Goal: Information Seeking & Learning: Check status

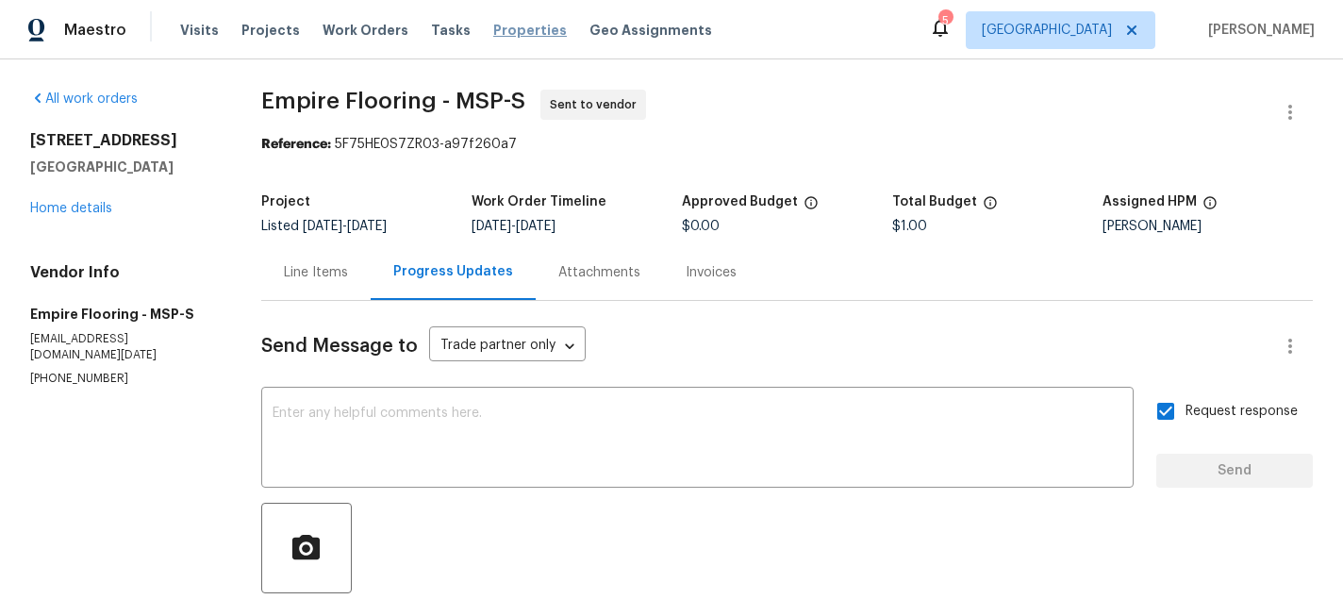
click at [493, 27] on span "Properties" at bounding box center [530, 30] width 74 height 19
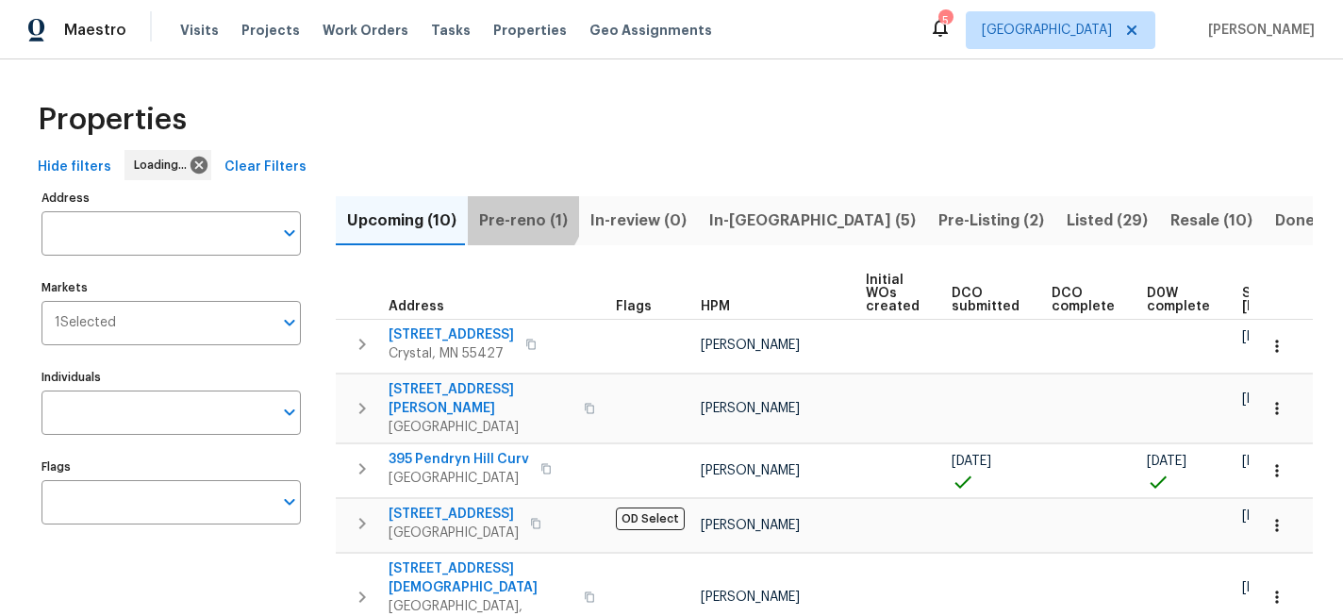
click at [511, 207] on span "Pre-reno (1)" at bounding box center [523, 220] width 89 height 26
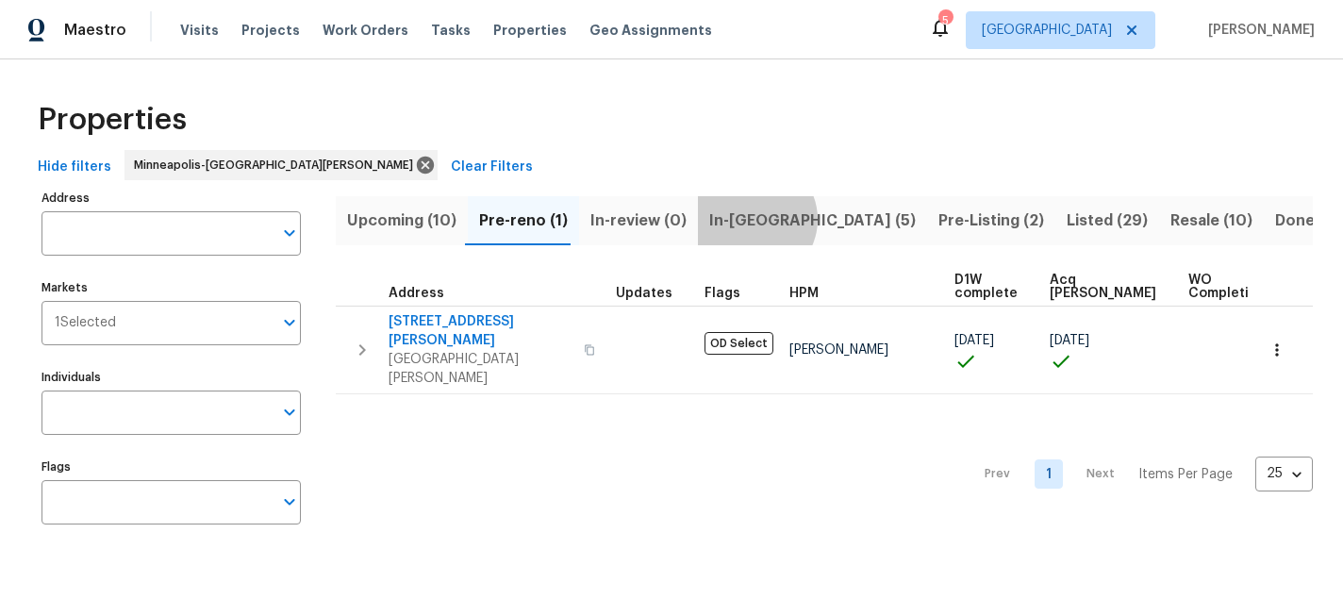
click at [743, 219] on span "In-[GEOGRAPHIC_DATA] (5)" at bounding box center [812, 220] width 206 height 26
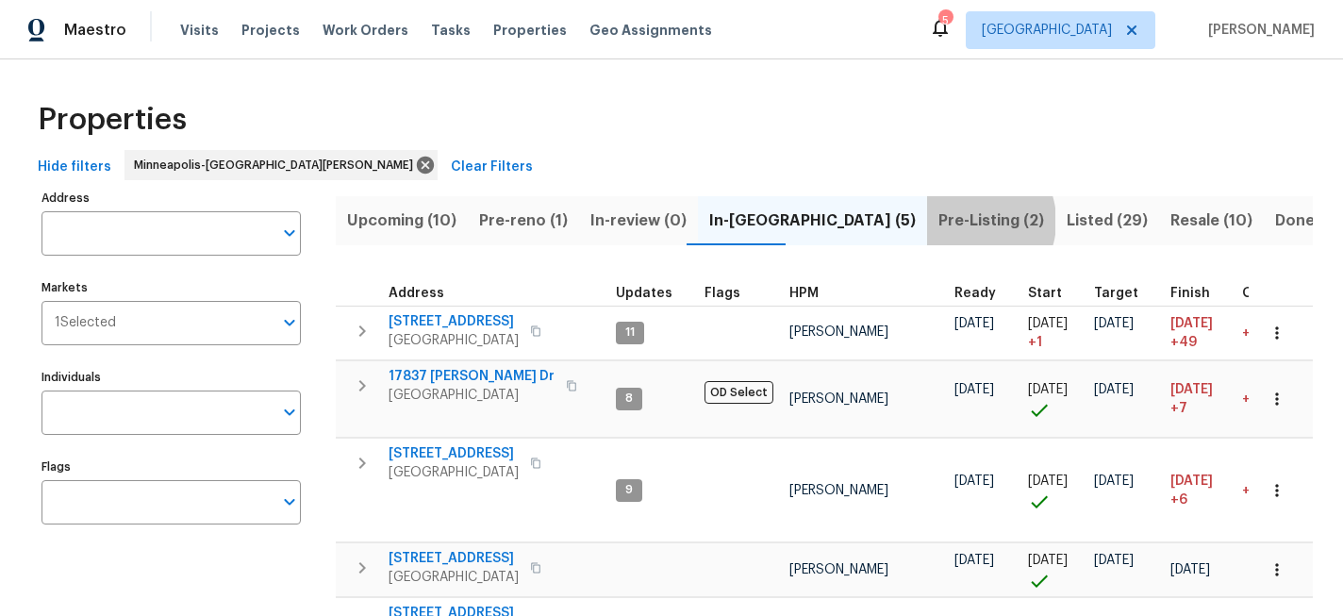
click at [938, 221] on span "Pre-Listing (2)" at bounding box center [991, 220] width 106 height 26
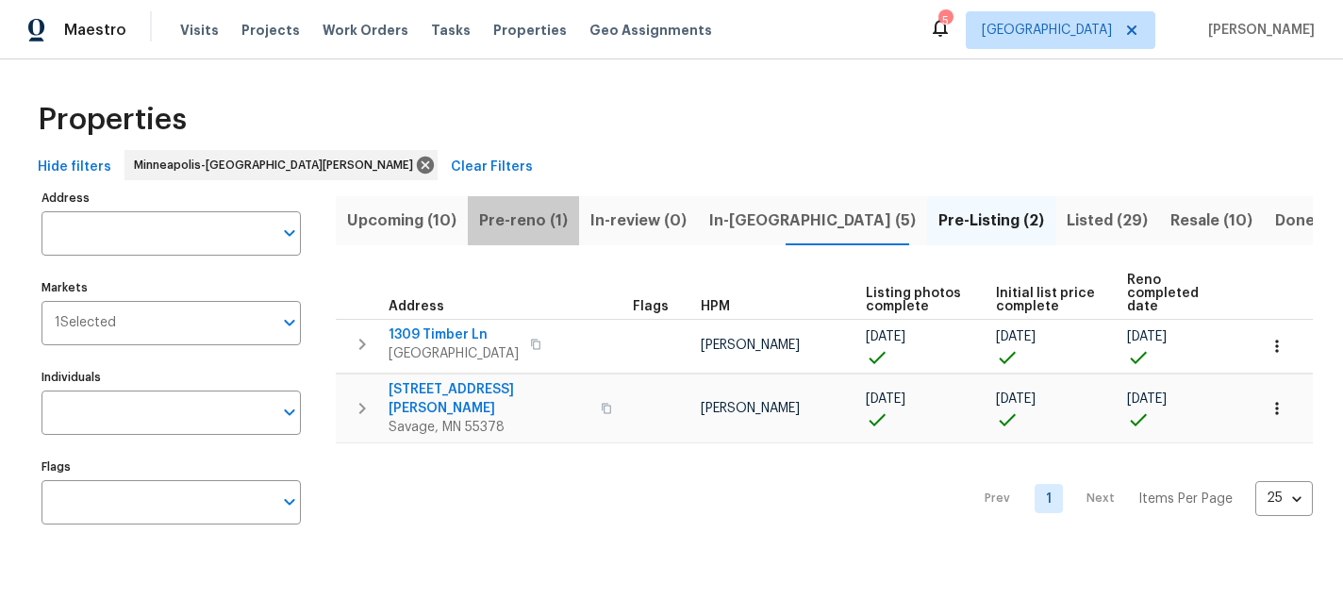
click at [523, 215] on span "Pre-reno (1)" at bounding box center [523, 220] width 89 height 26
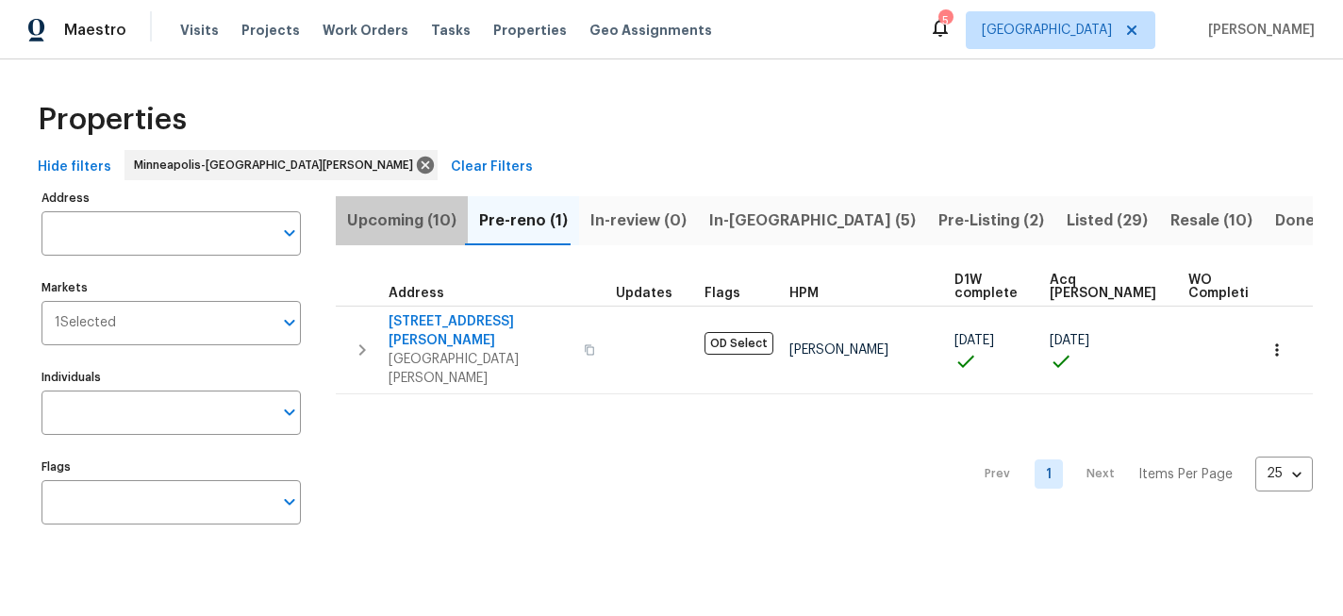
click at [419, 204] on button "Upcoming (10)" at bounding box center [402, 220] width 132 height 49
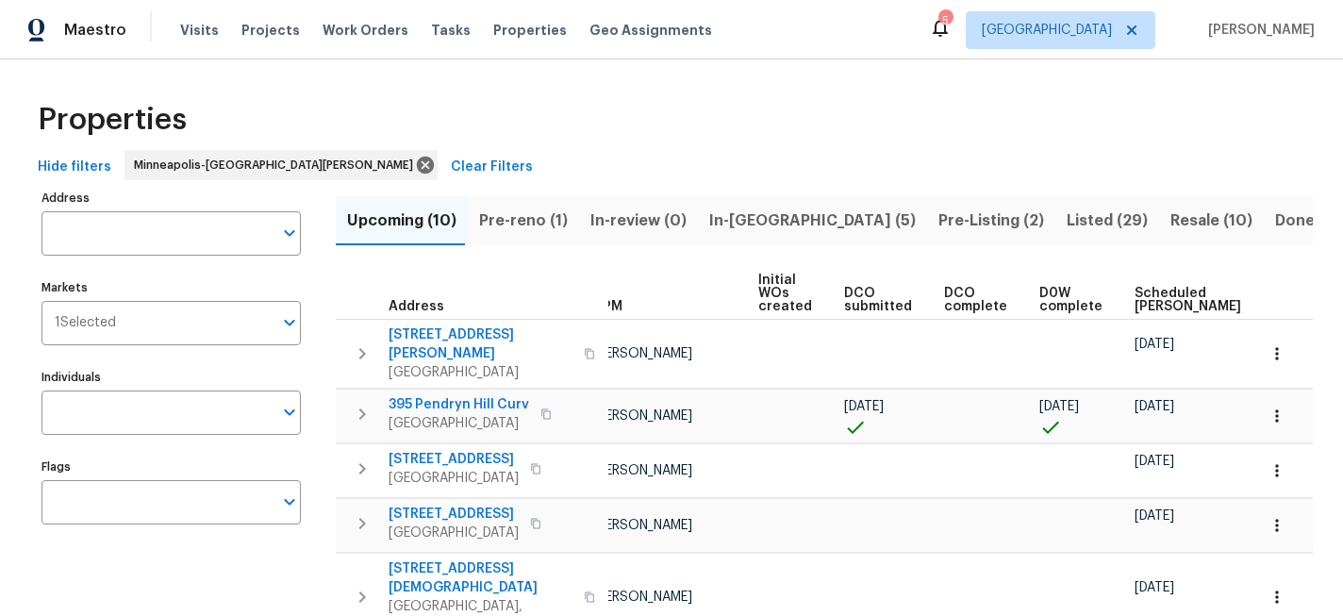
scroll to position [0, 242]
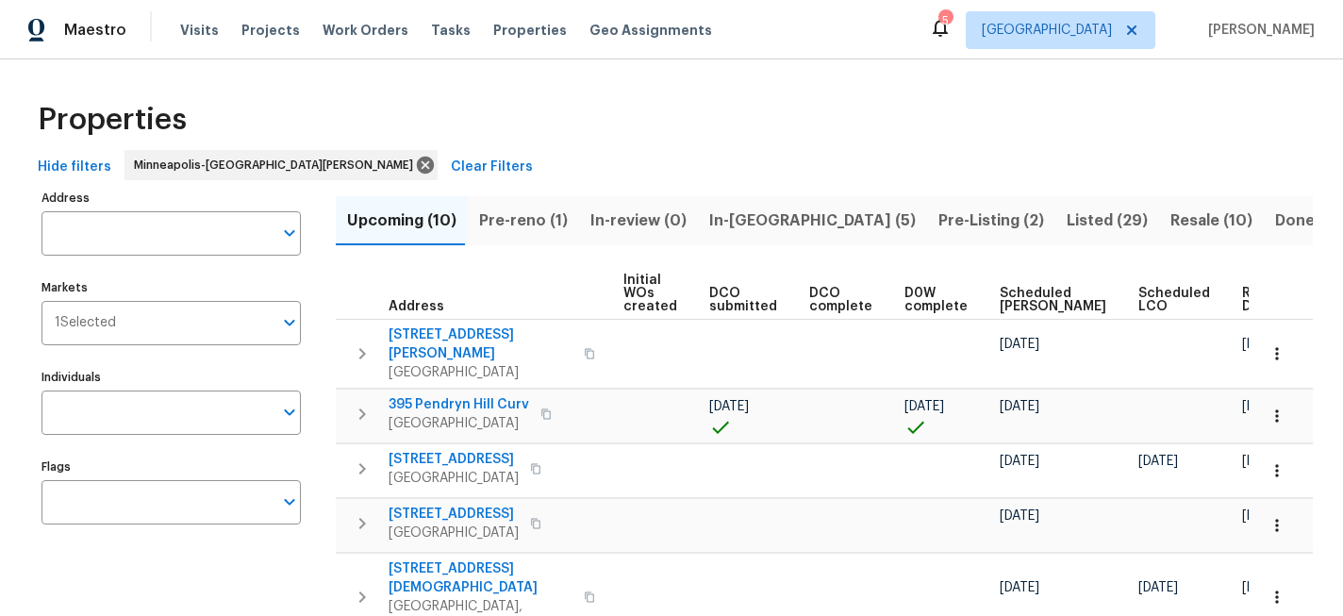
click at [1242, 308] on span "Ready Date" at bounding box center [1262, 300] width 41 height 26
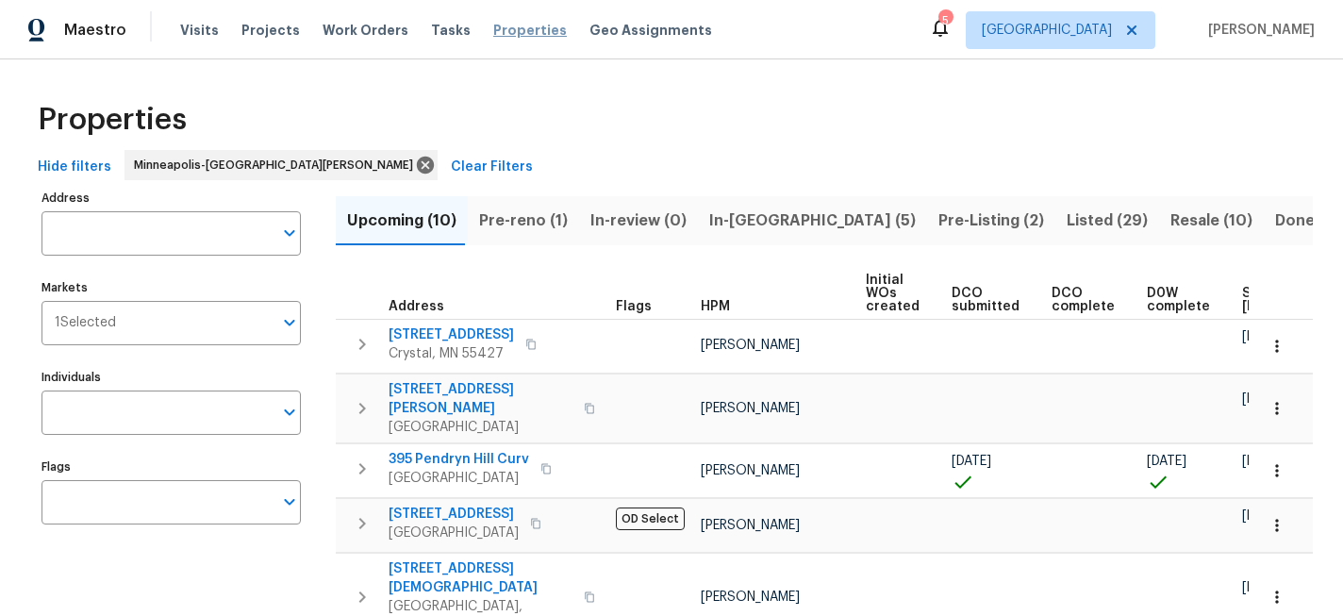
click at [494, 30] on span "Properties" at bounding box center [530, 30] width 74 height 19
click at [493, 37] on span "Properties" at bounding box center [530, 30] width 74 height 19
click at [267, 28] on span "Projects" at bounding box center [270, 30] width 58 height 19
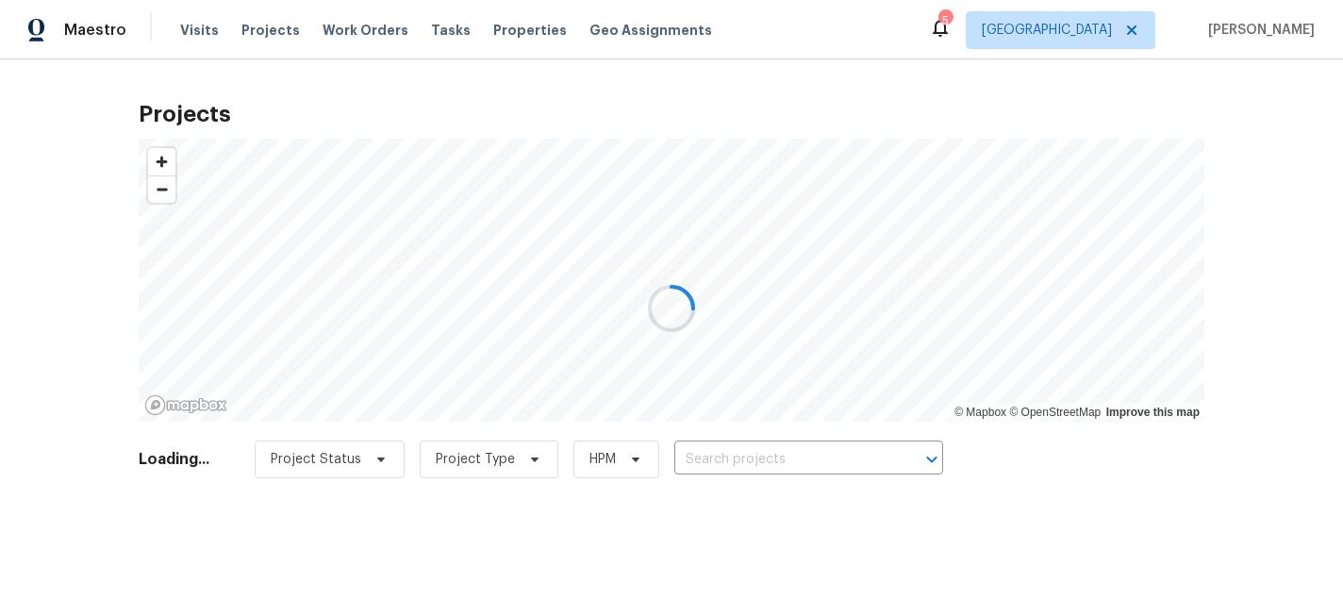
click at [756, 453] on div at bounding box center [671, 308] width 1343 height 616
click at [741, 460] on div at bounding box center [671, 308] width 1343 height 616
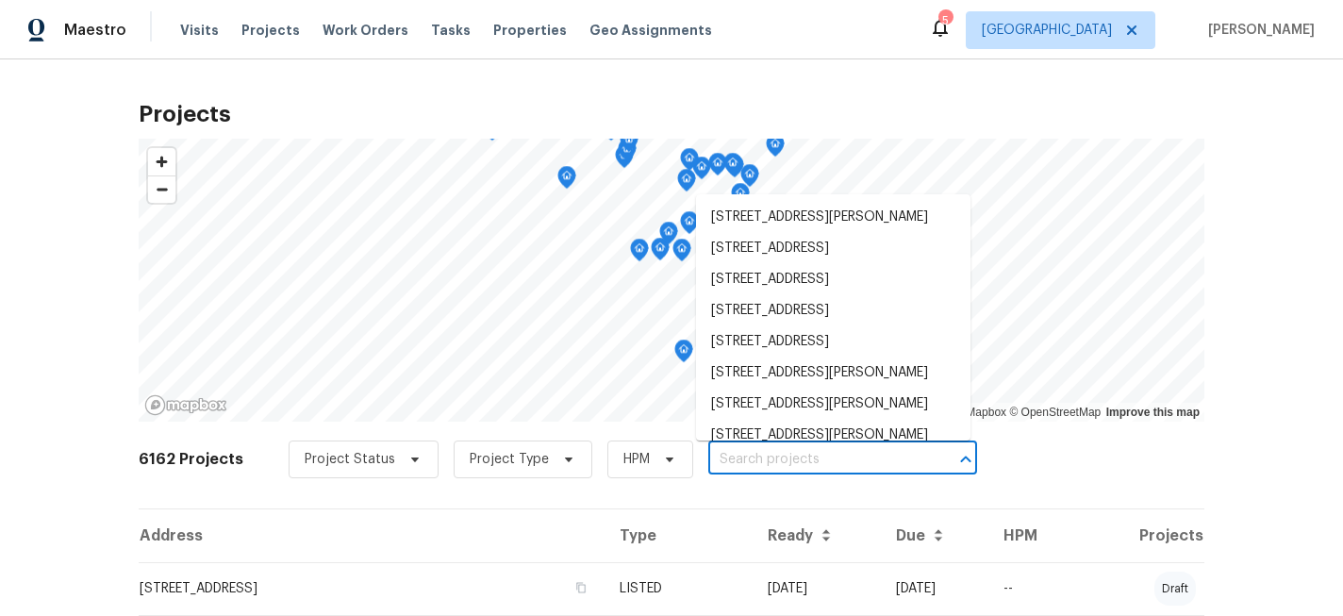
click at [743, 458] on input "text" at bounding box center [816, 459] width 216 height 29
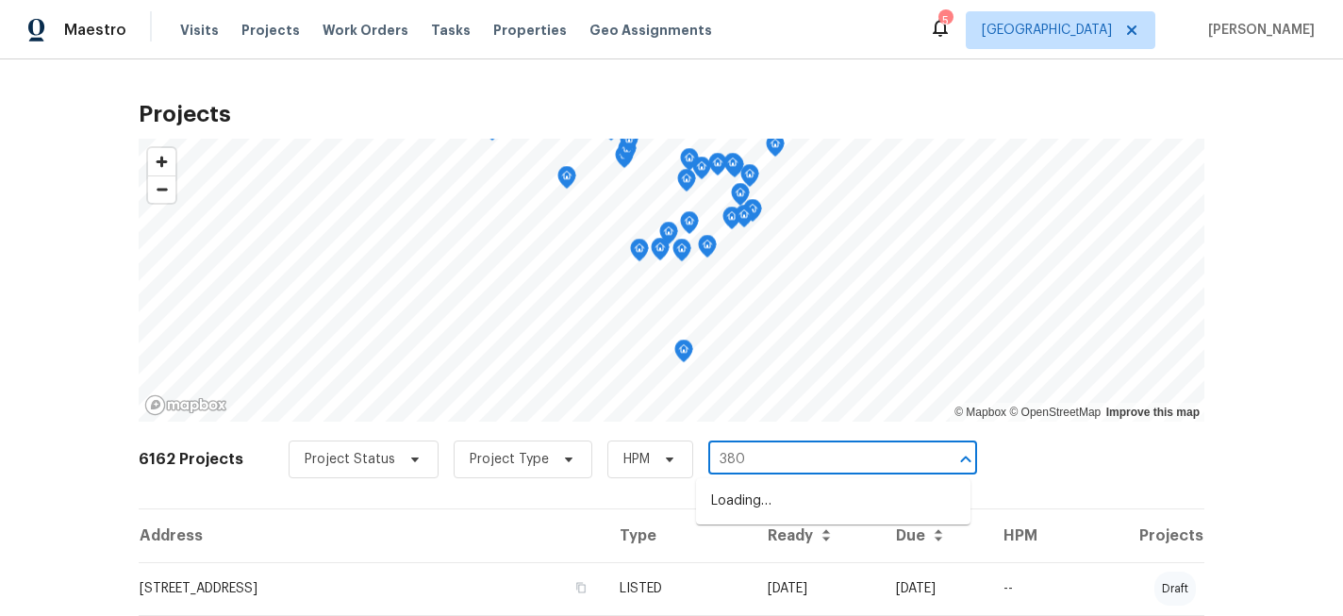
type input "3802"
click at [784, 497] on li "[STREET_ADDRESS]" at bounding box center [833, 501] width 274 height 31
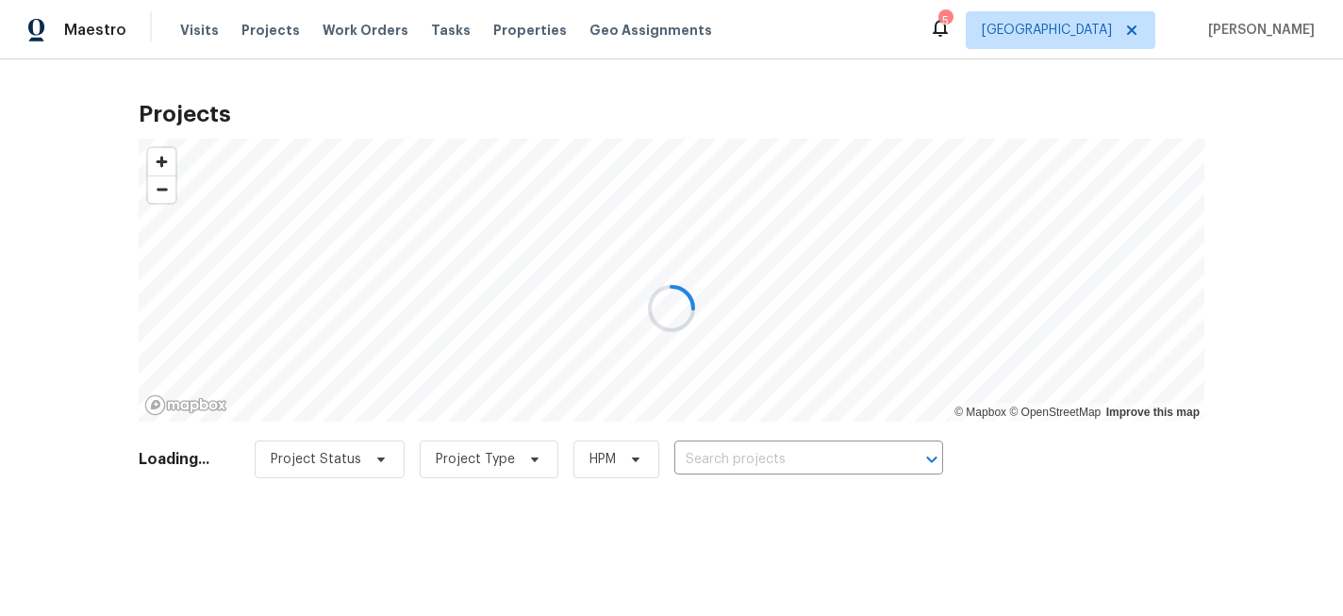
type input "[STREET_ADDRESS]"
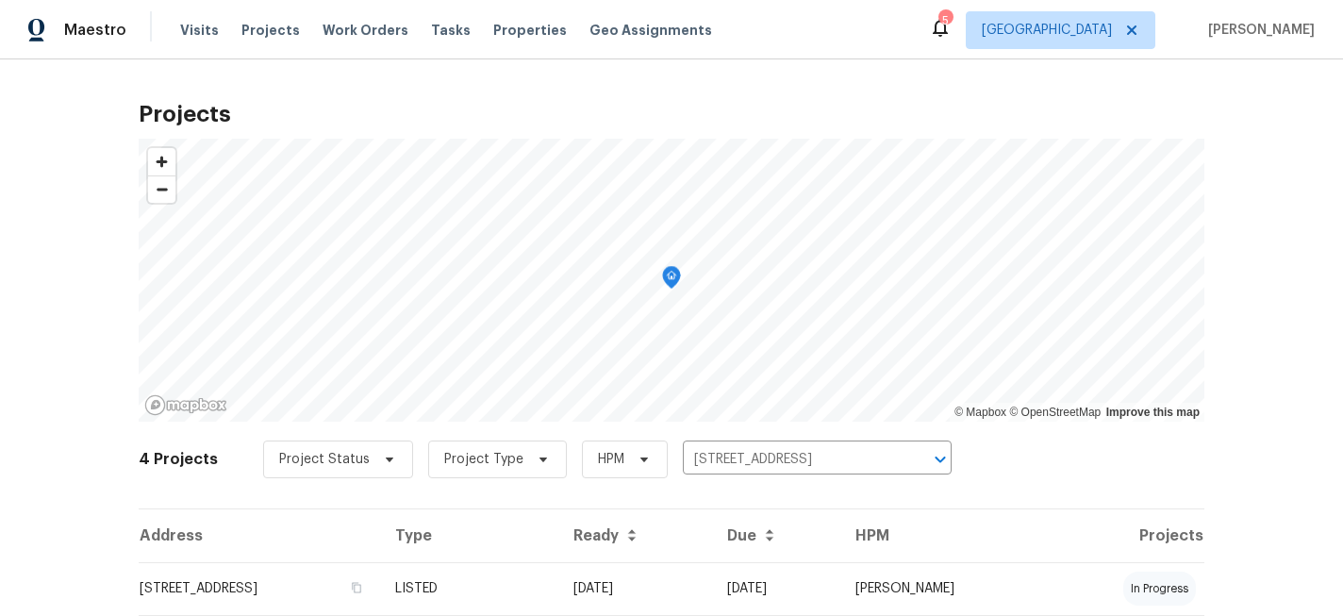
scroll to position [119, 0]
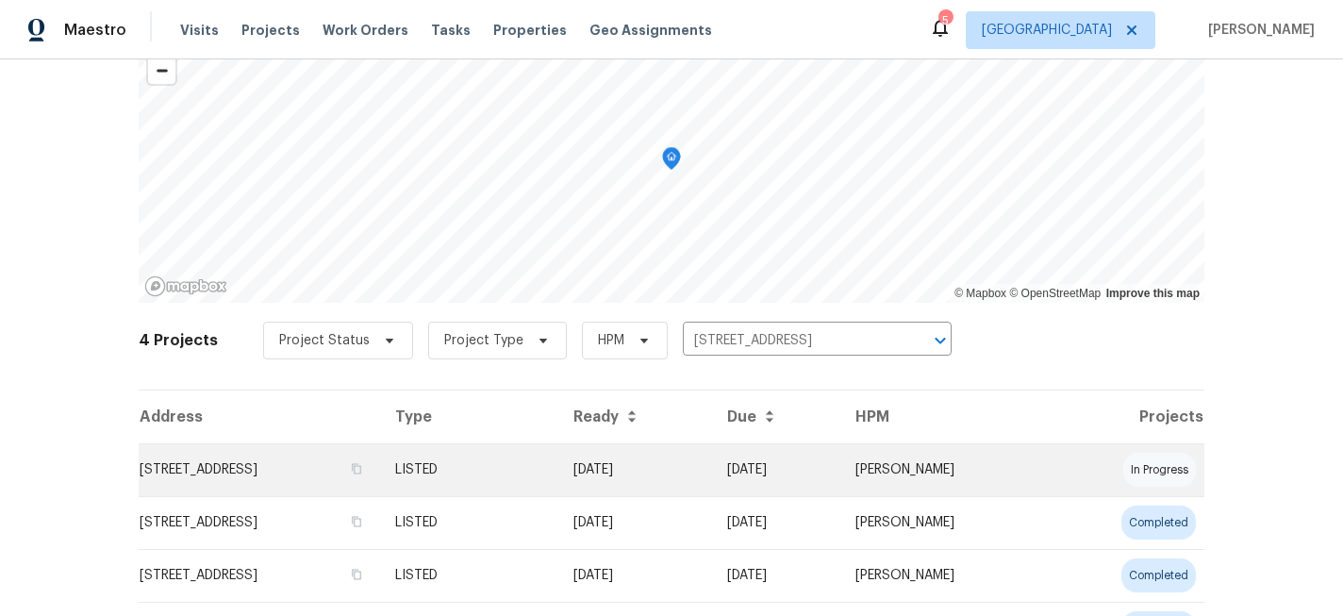
click at [231, 464] on td "[STREET_ADDRESS]" at bounding box center [259, 469] width 241 height 53
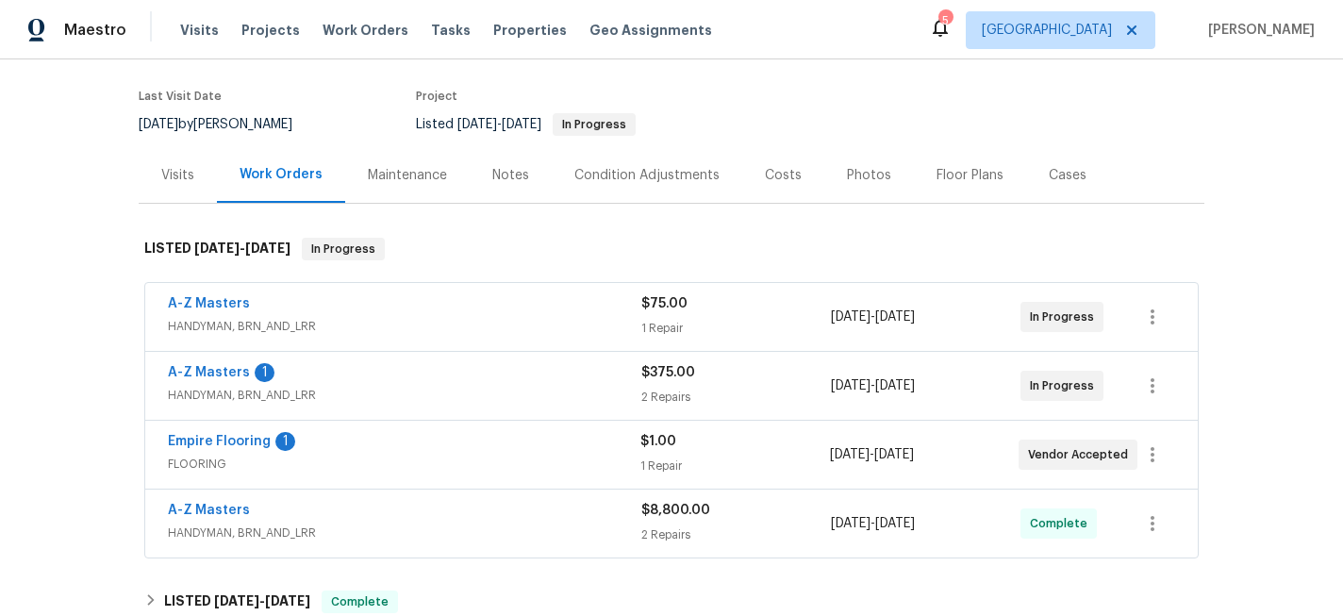
scroll to position [169, 0]
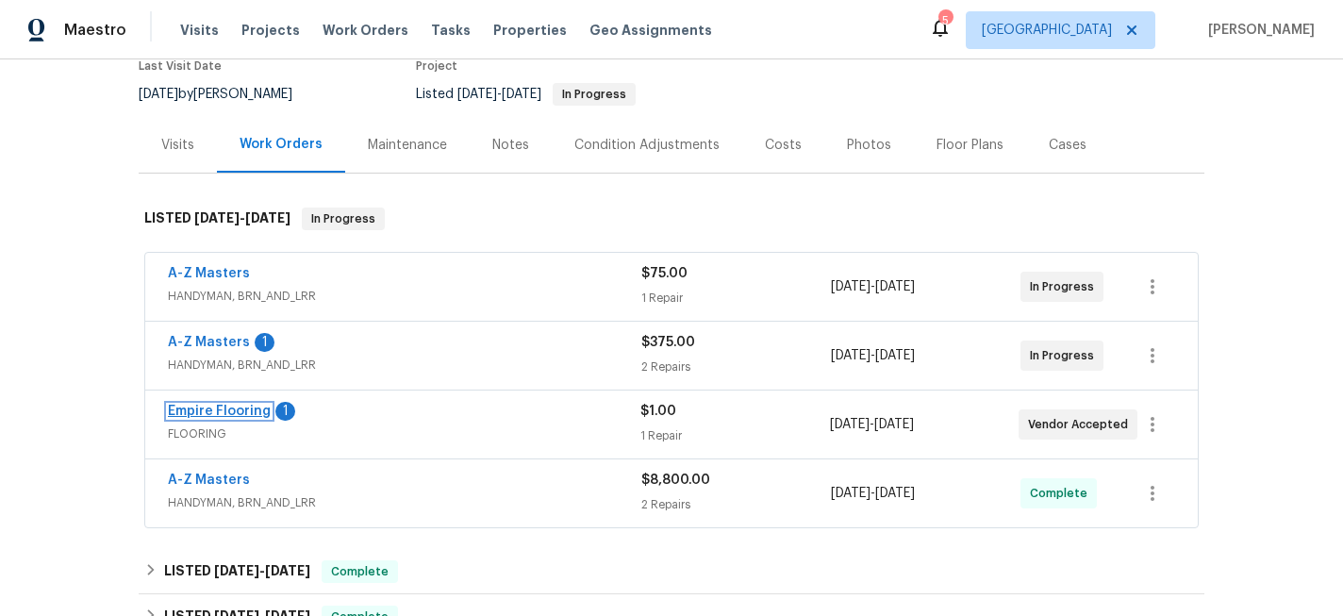
click at [233, 409] on link "Empire Flooring" at bounding box center [219, 411] width 103 height 13
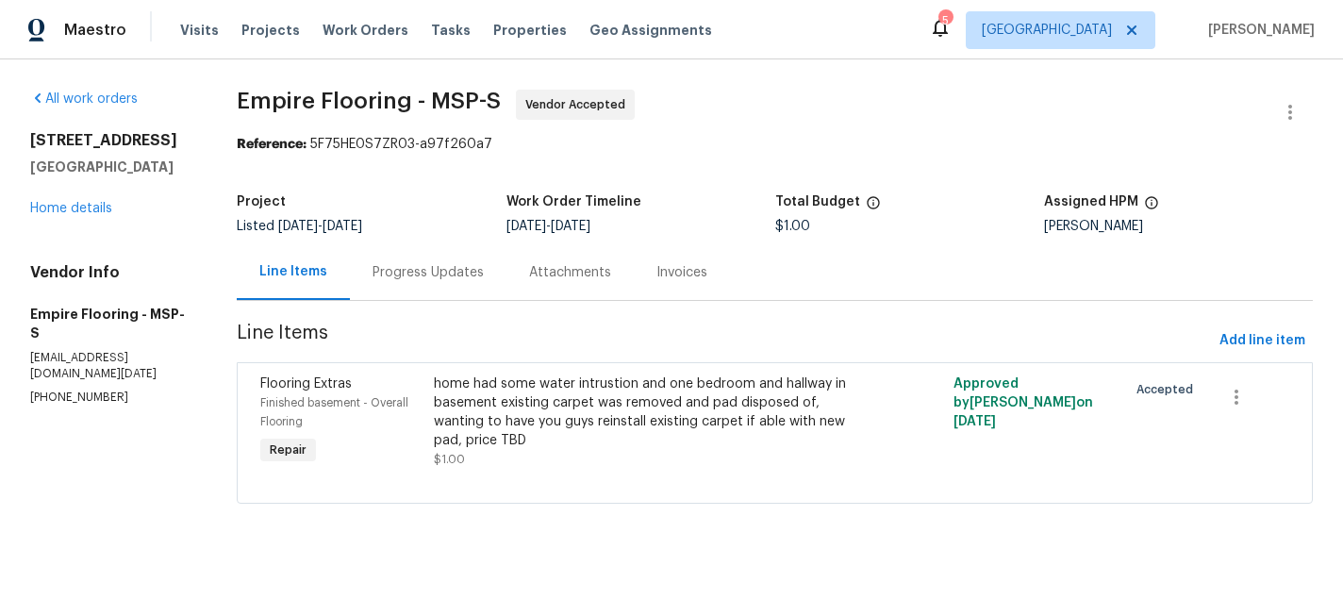
click at [651, 397] on div "home had some water intrustion and one bedroom and hallway in basement existing…" at bounding box center [644, 411] width 421 height 75
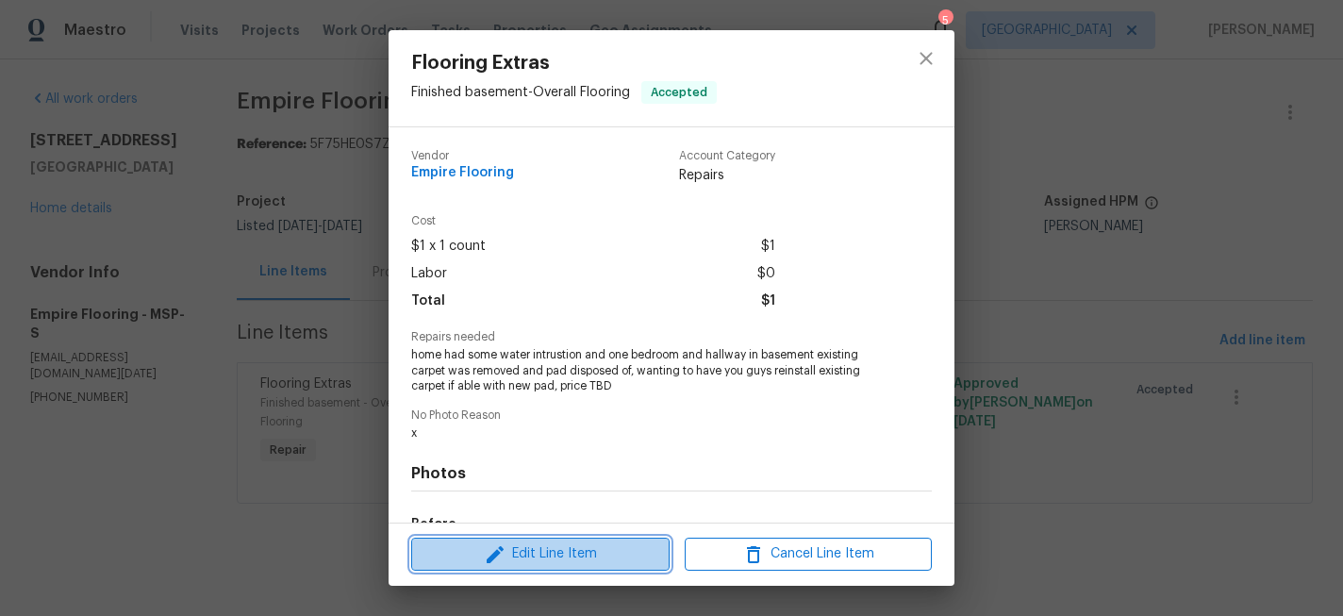
click at [532, 555] on span "Edit Line Item" at bounding box center [540, 554] width 247 height 24
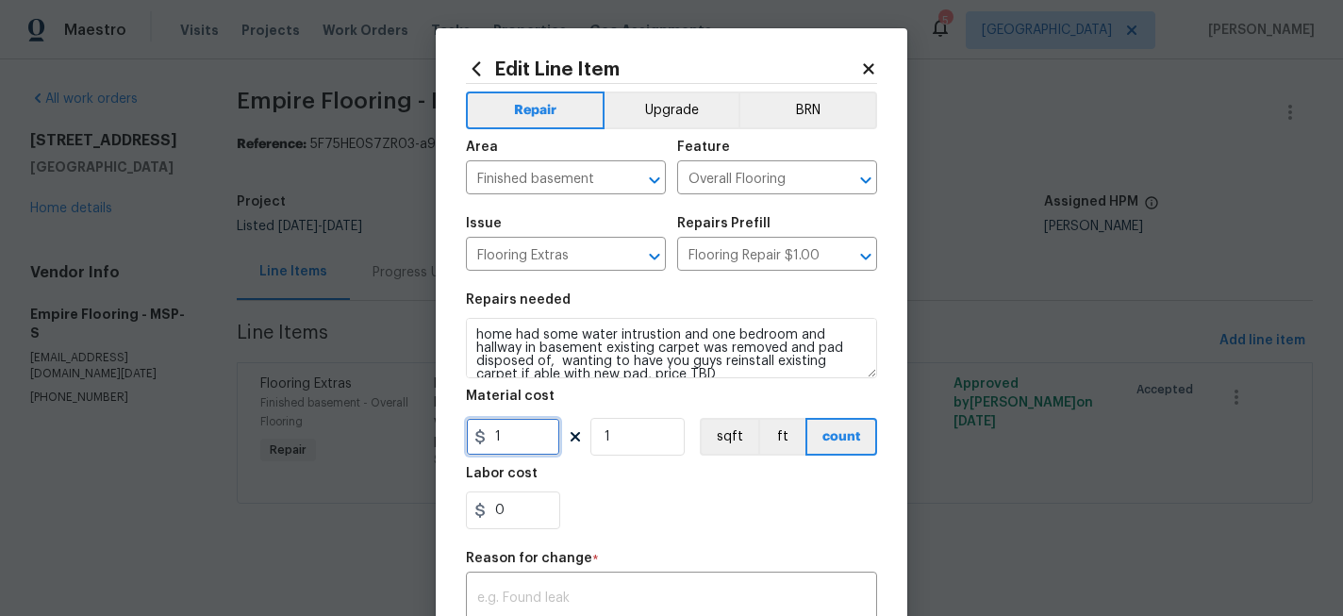
drag, startPoint x: 536, startPoint y: 436, endPoint x: 439, endPoint y: 436, distance: 96.2
click at [439, 436] on div "Edit Line Item Repair Upgrade BRN Area Finished basement ​ Feature Overall Floo…" at bounding box center [671, 464] width 471 height 872
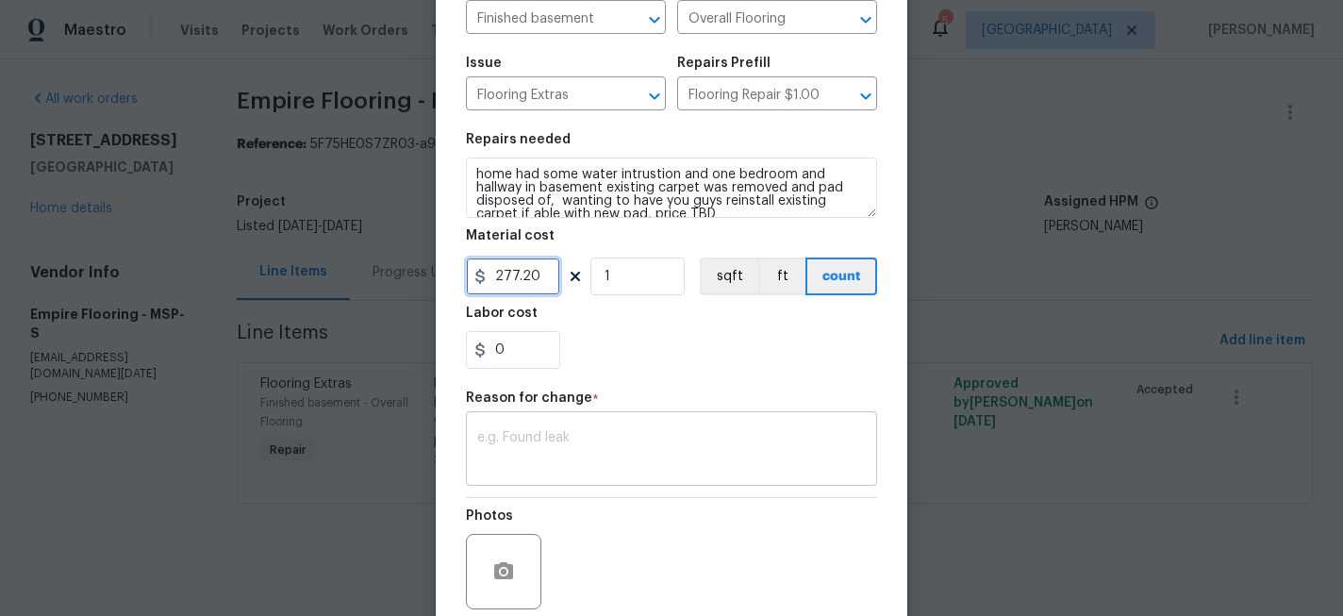
scroll to position [191, 0]
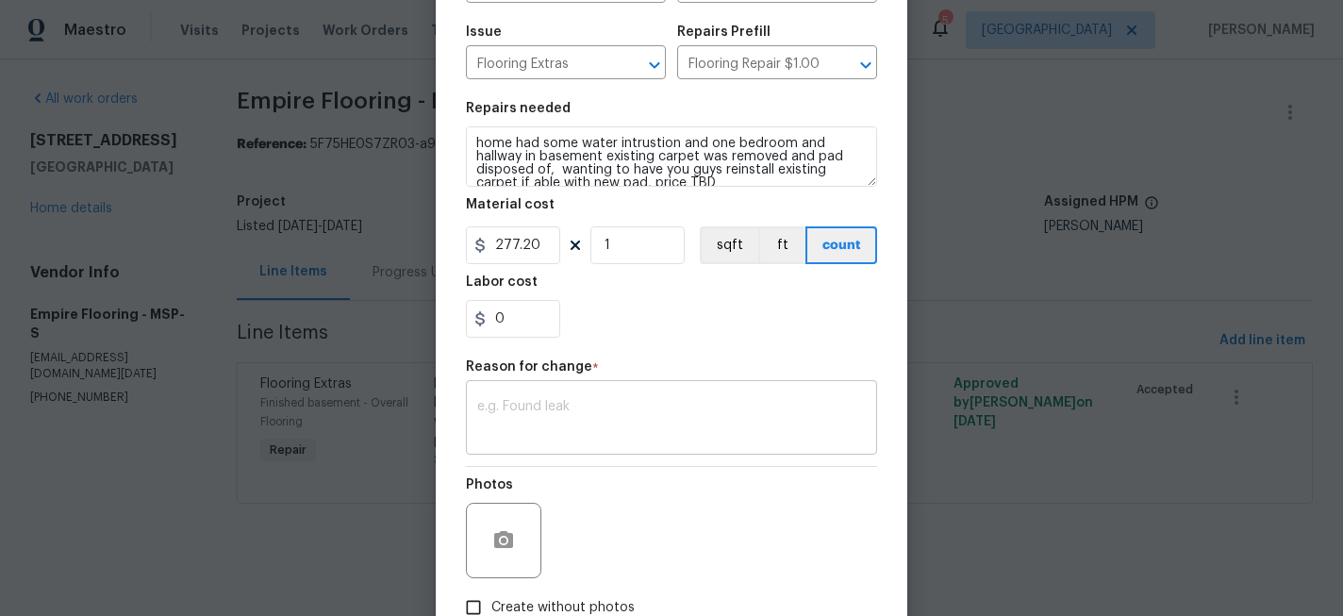
type input "277.2"
click at [619, 414] on textarea at bounding box center [671, 420] width 388 height 40
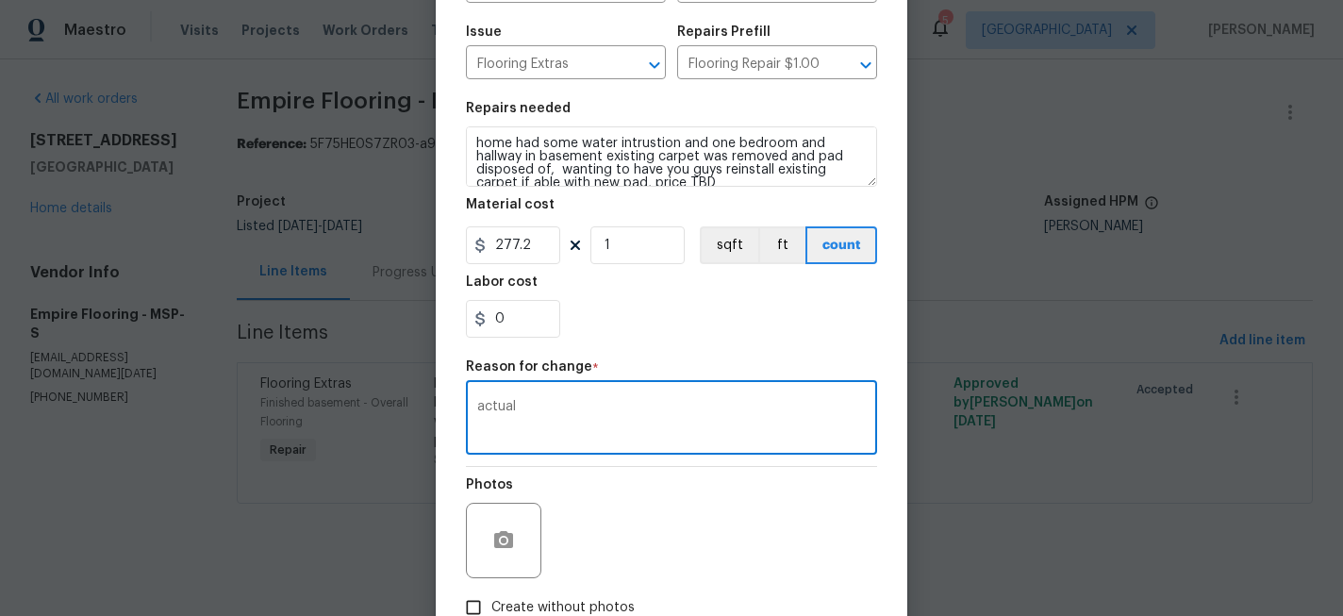
scroll to position [314, 0]
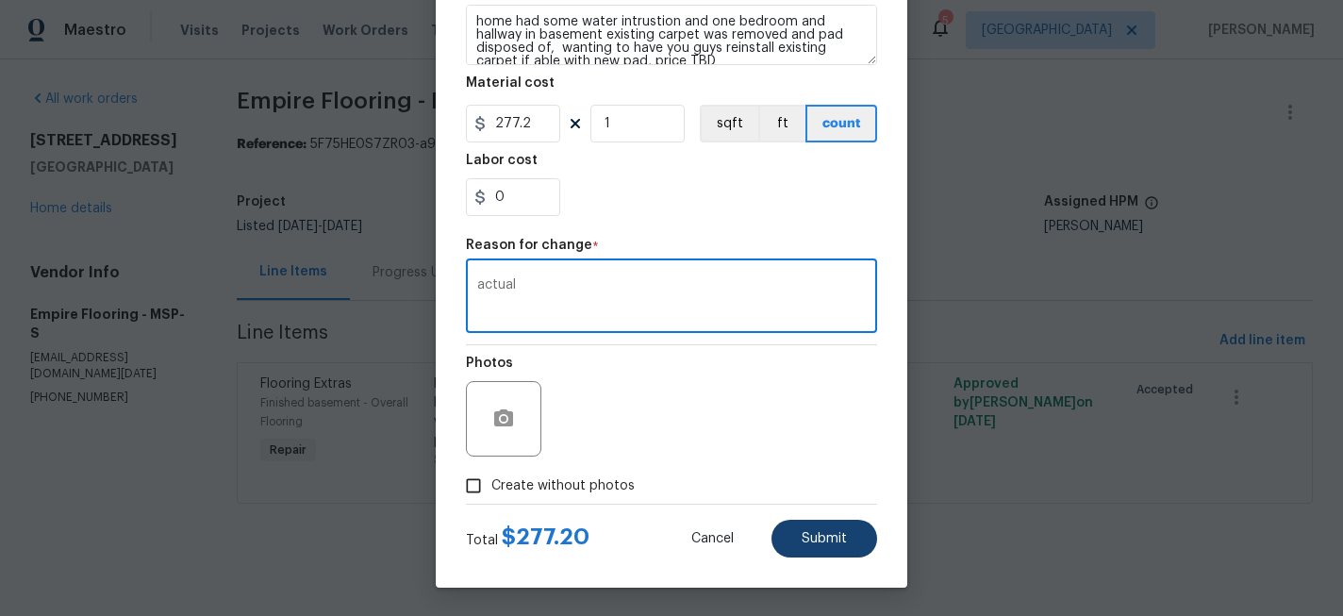
type textarea "actual"
click at [799, 520] on button "Submit" at bounding box center [824, 539] width 106 height 38
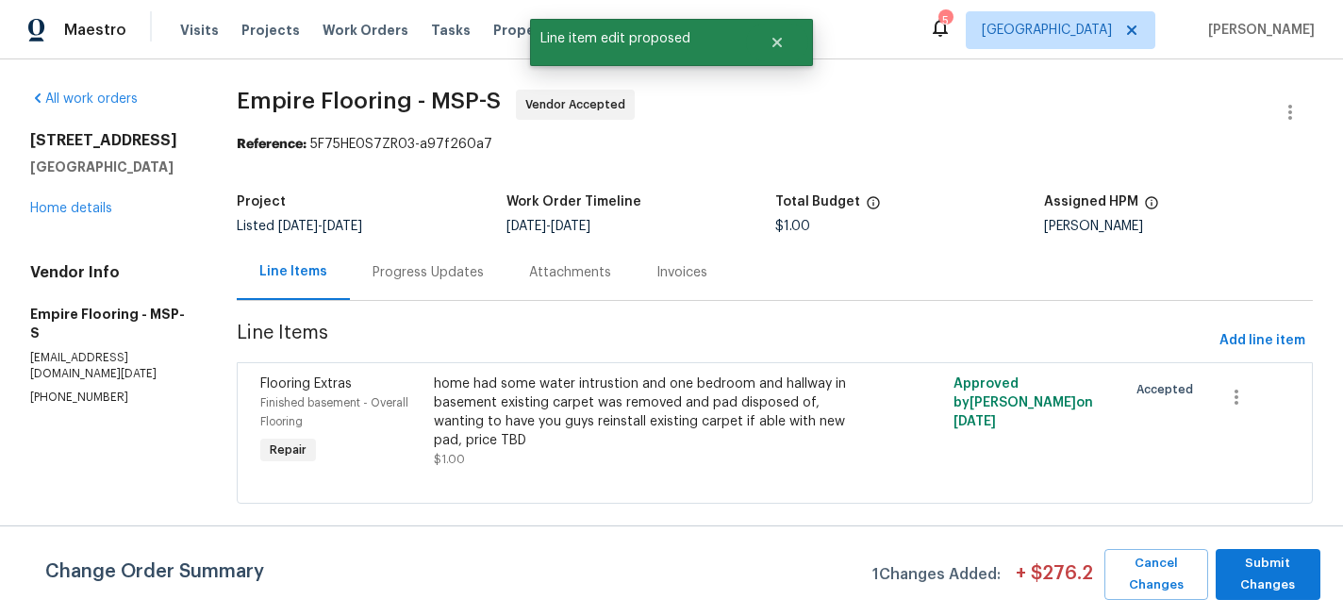
scroll to position [0, 0]
click at [1300, 572] on span "Submit Changes" at bounding box center [1268, 574] width 87 height 43
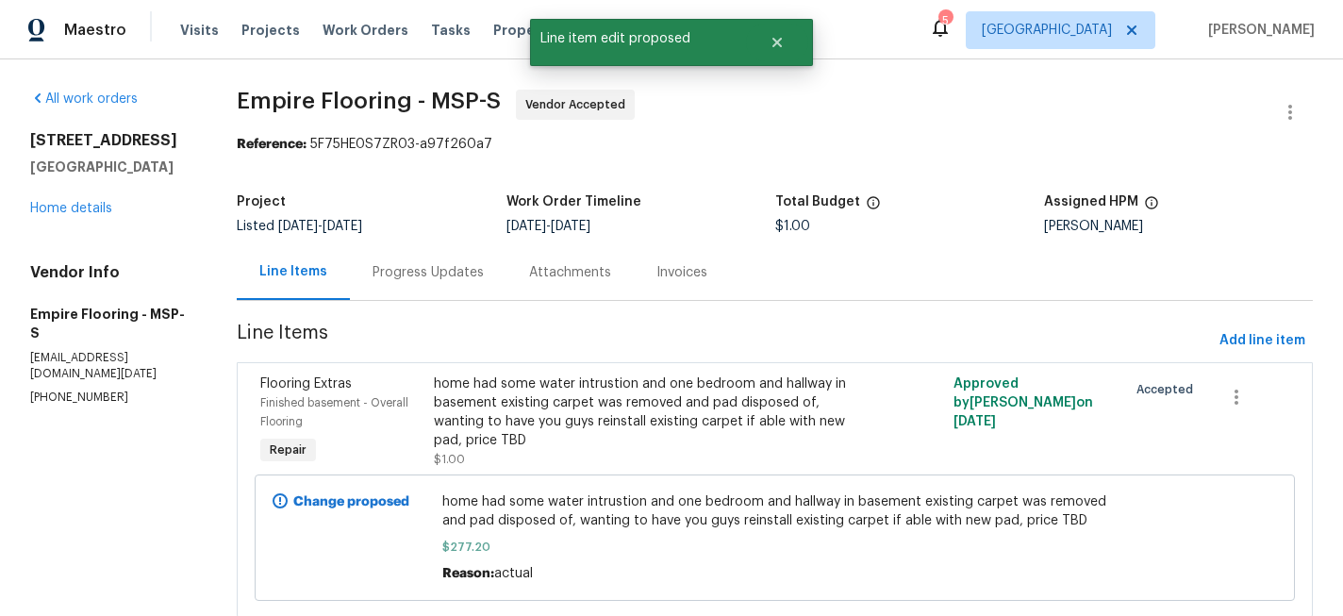
click at [454, 276] on div "Progress Updates" at bounding box center [427, 272] width 111 height 19
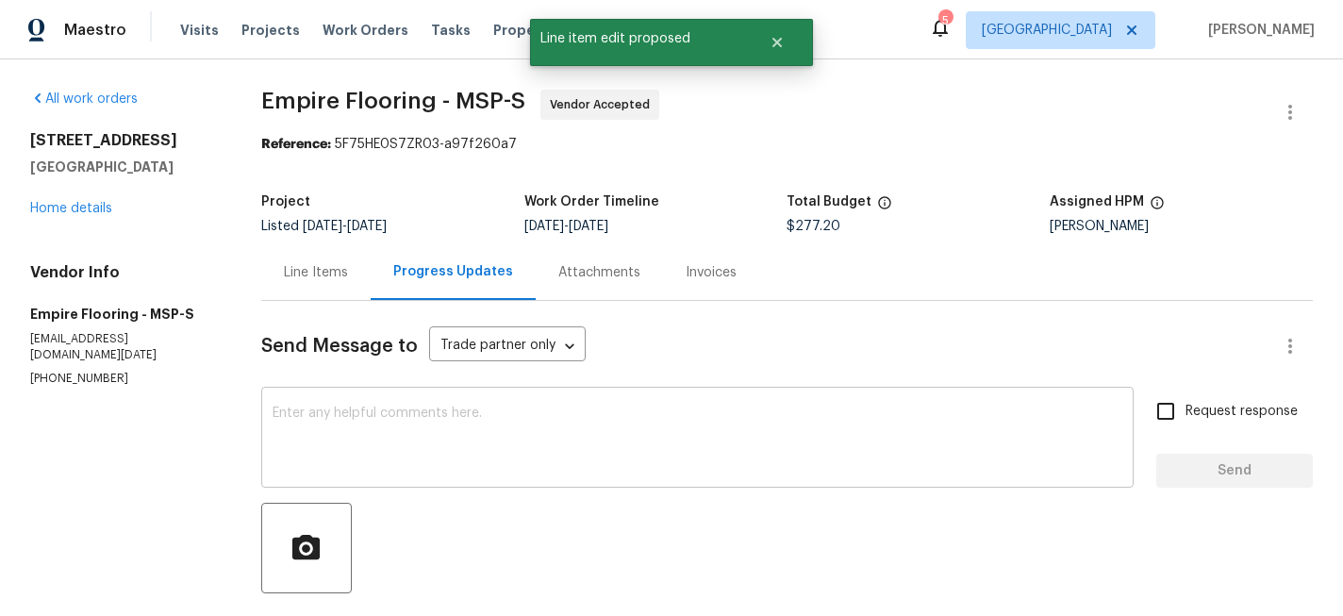
click at [520, 430] on textarea at bounding box center [698, 439] width 850 height 66
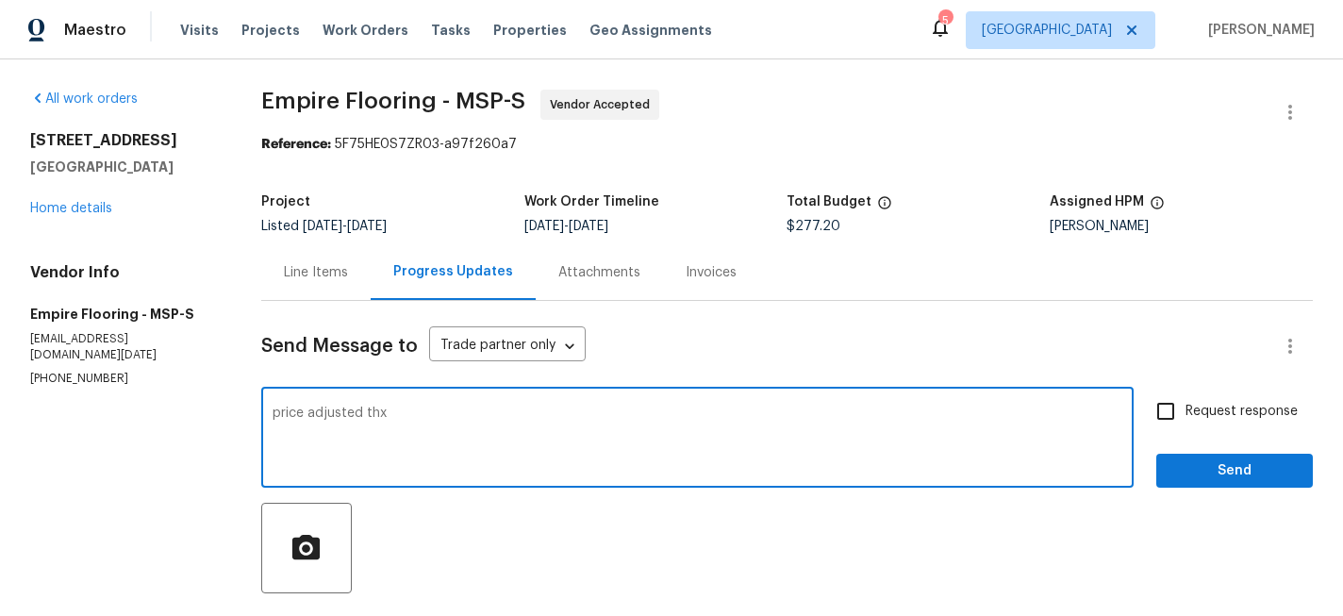
type textarea "price adjusted thx"
click at [1210, 454] on button "Send" at bounding box center [1234, 471] width 157 height 35
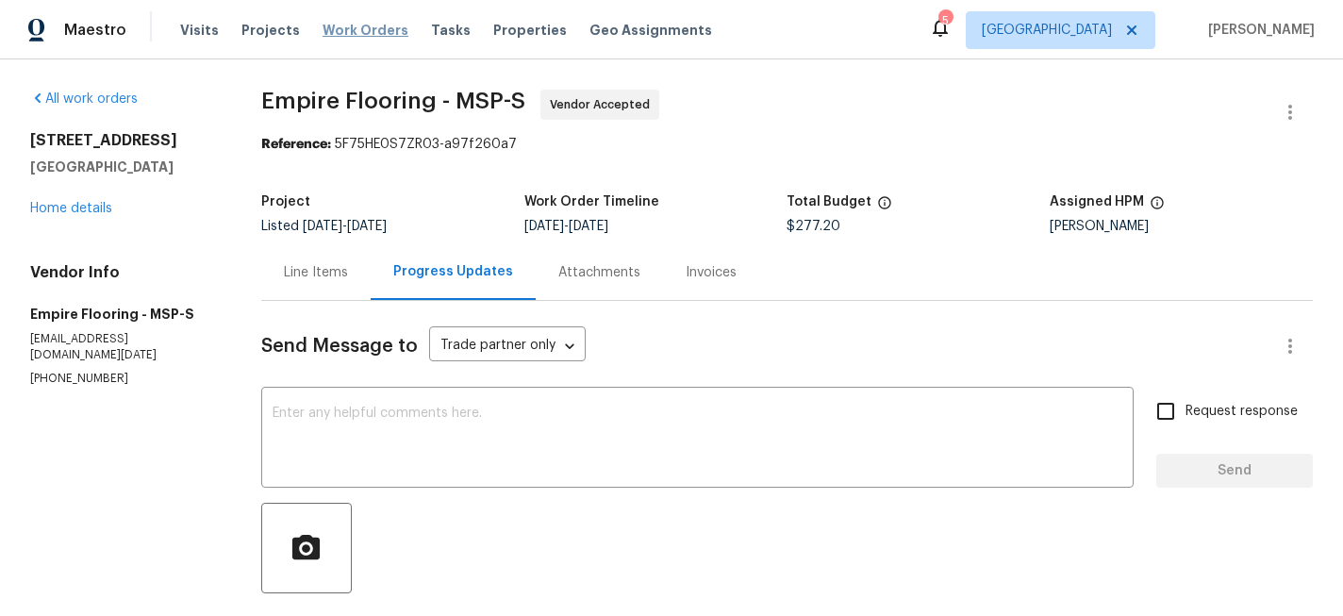
click at [342, 25] on span "Work Orders" at bounding box center [365, 30] width 86 height 19
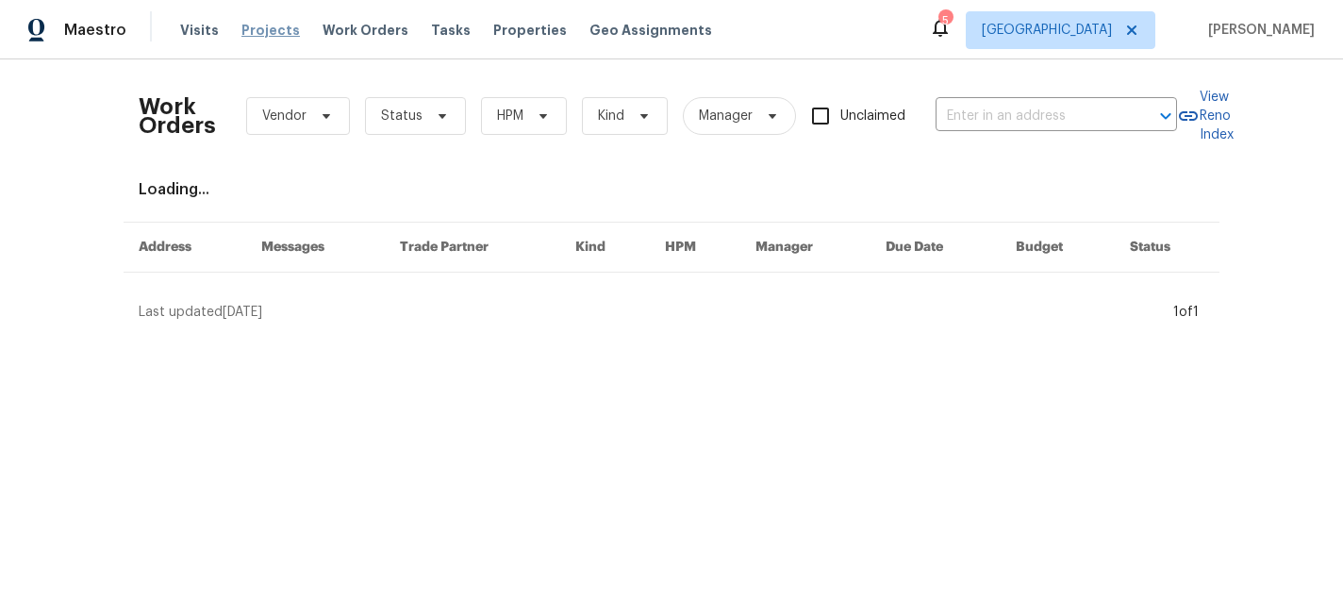
click at [241, 35] on span "Projects" at bounding box center [270, 30] width 58 height 19
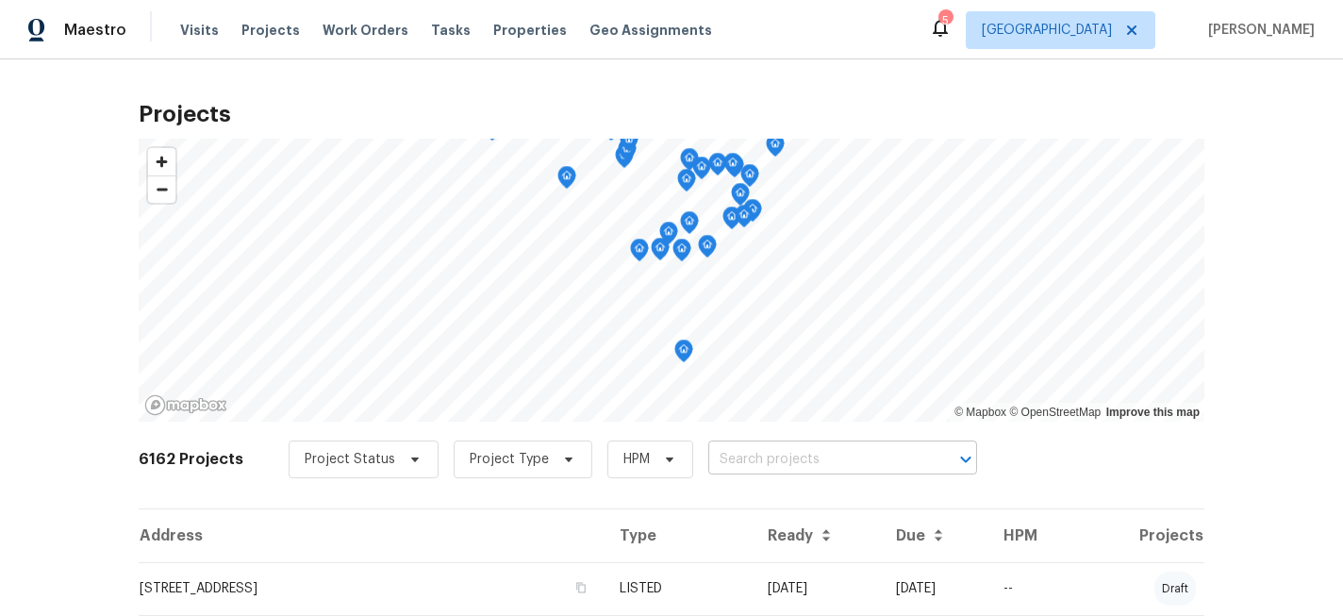
click at [719, 456] on input "text" at bounding box center [816, 459] width 216 height 29
type input "13505"
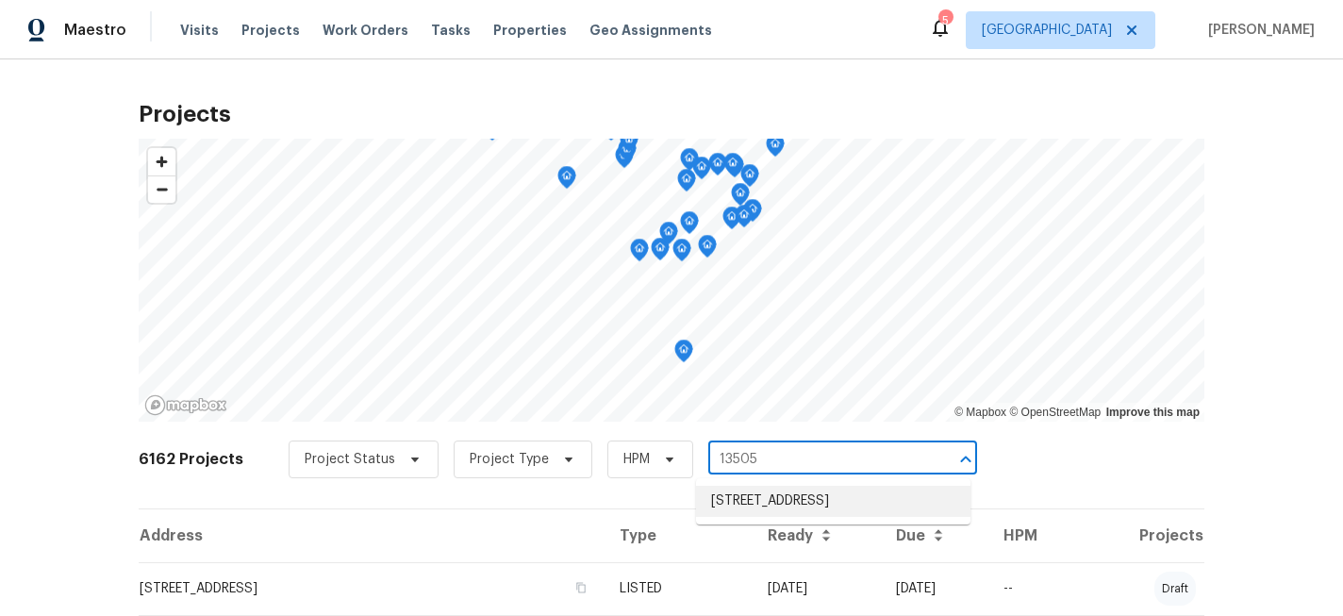
click at [798, 506] on li "[STREET_ADDRESS]" at bounding box center [833, 501] width 274 height 31
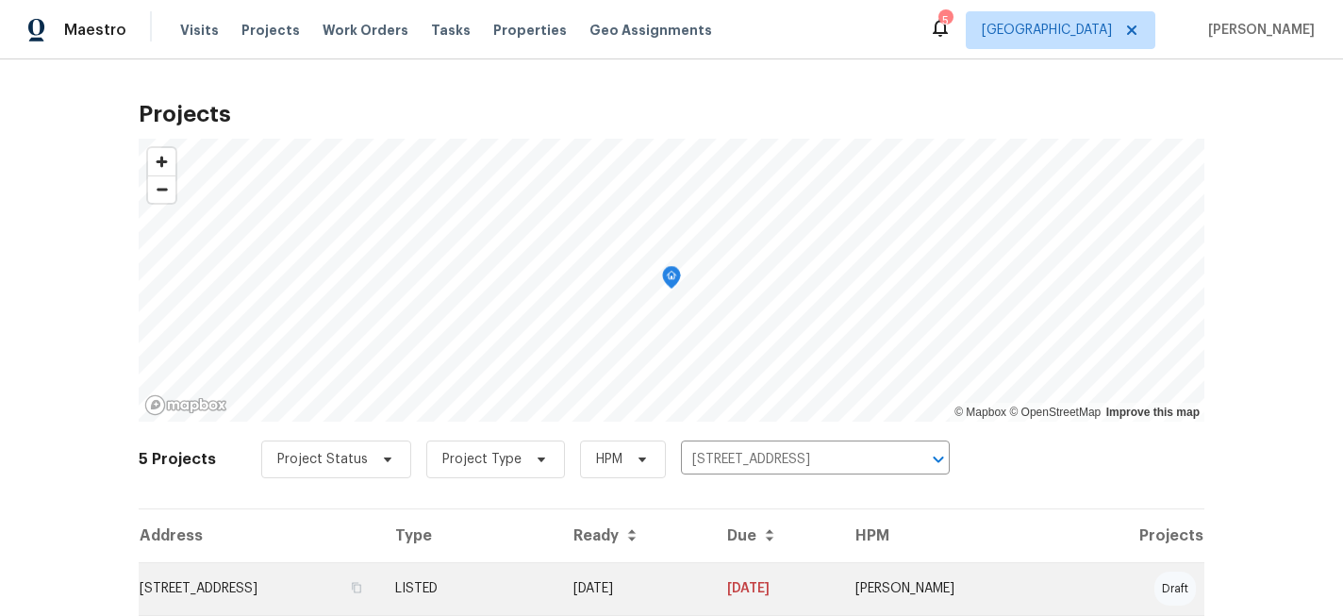
click at [336, 588] on td "[STREET_ADDRESS]" at bounding box center [259, 588] width 241 height 53
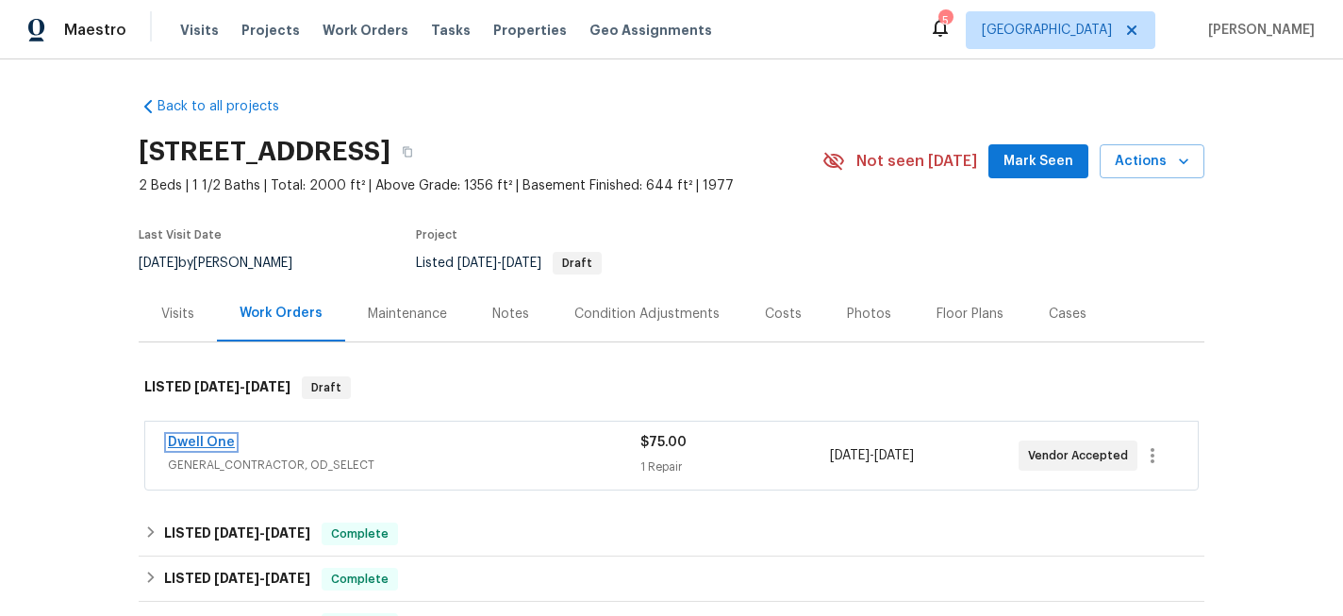
click at [204, 441] on link "Dwell One" at bounding box center [201, 442] width 67 height 13
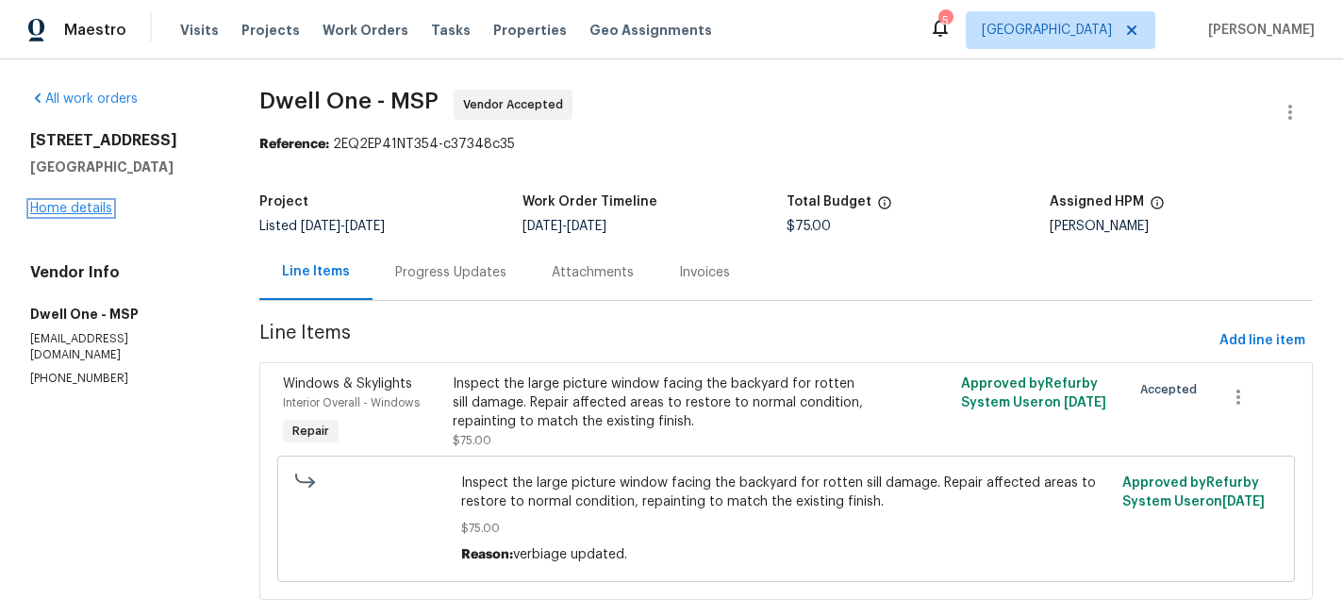
click at [70, 203] on link "Home details" at bounding box center [71, 208] width 82 height 13
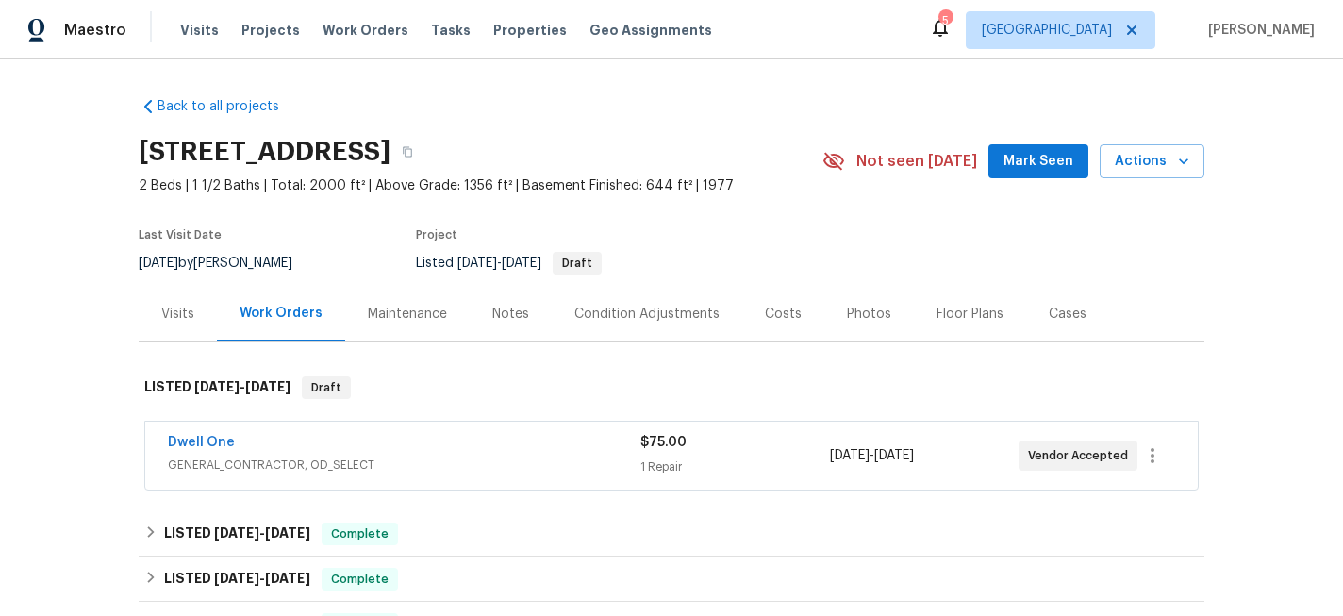
scroll to position [146, 0]
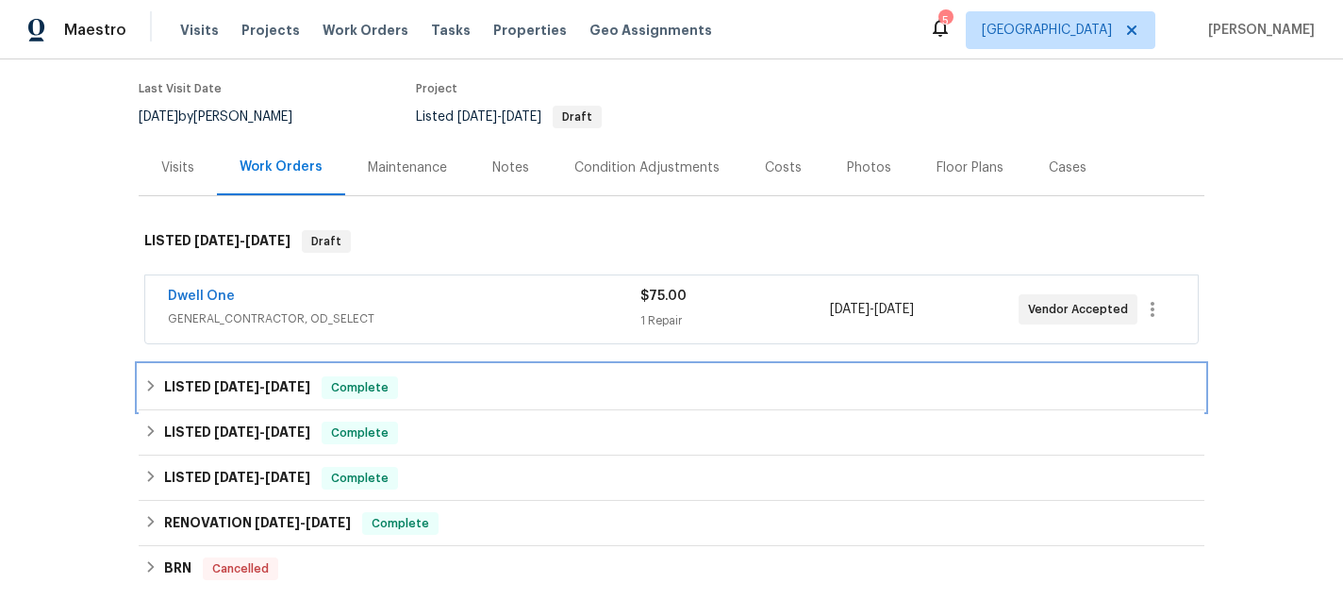
click at [148, 383] on icon at bounding box center [150, 385] width 13 height 13
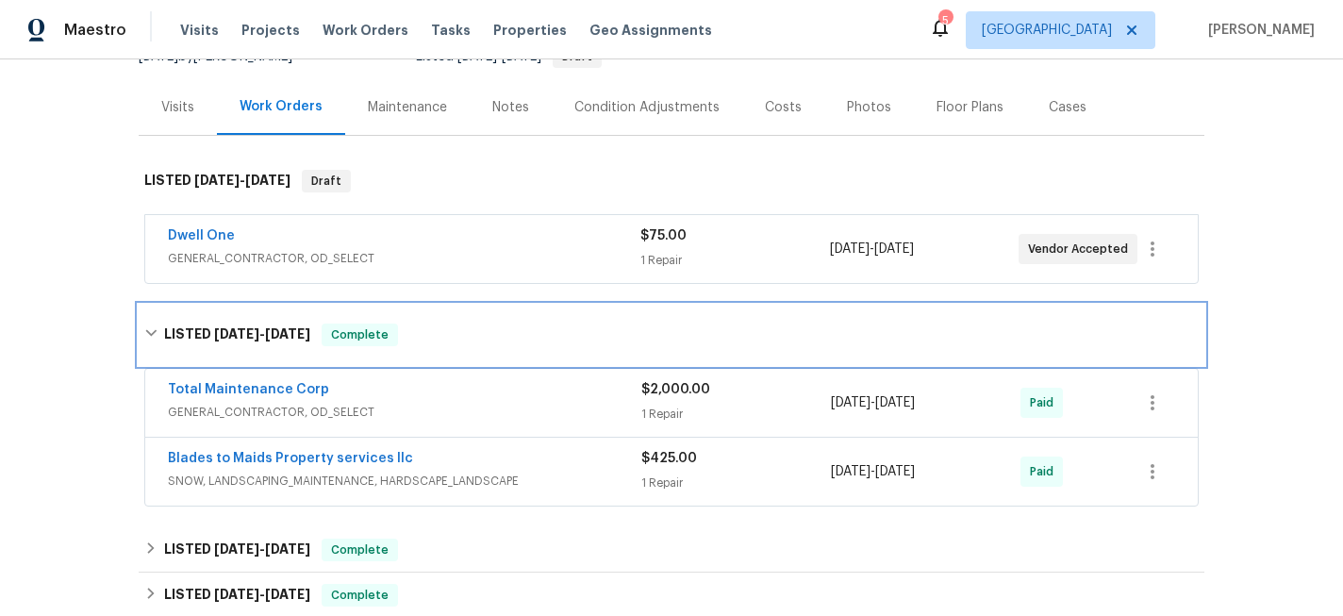
scroll to position [239, 0]
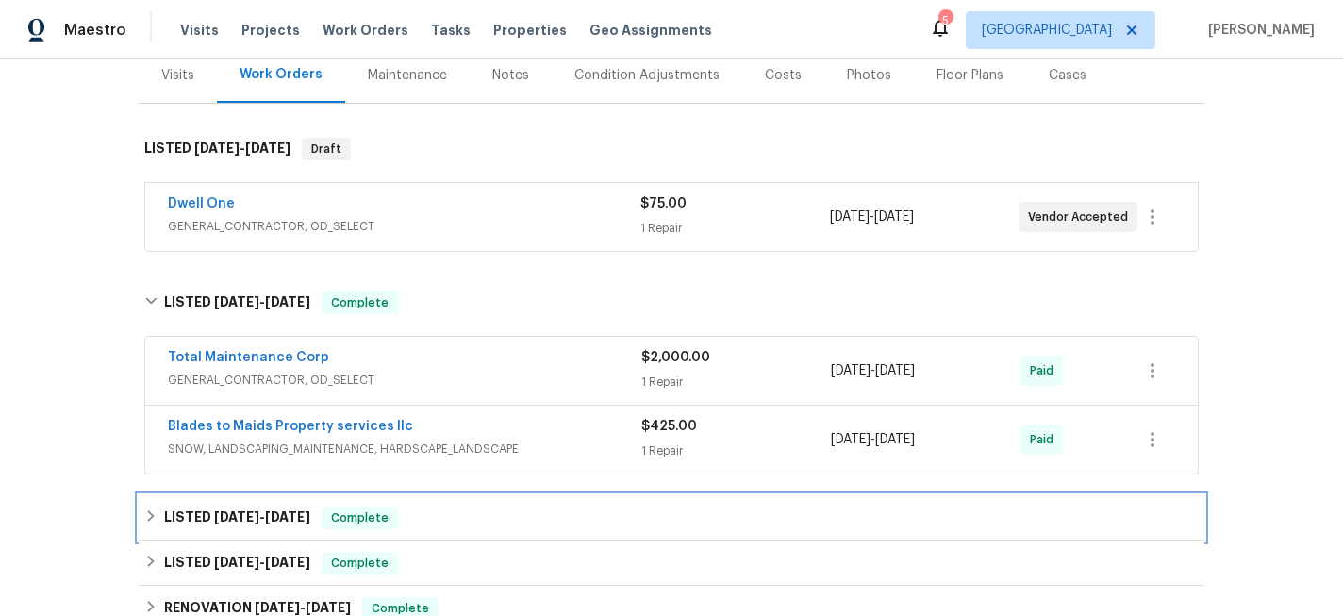
click at [157, 518] on icon at bounding box center [150, 515] width 13 height 13
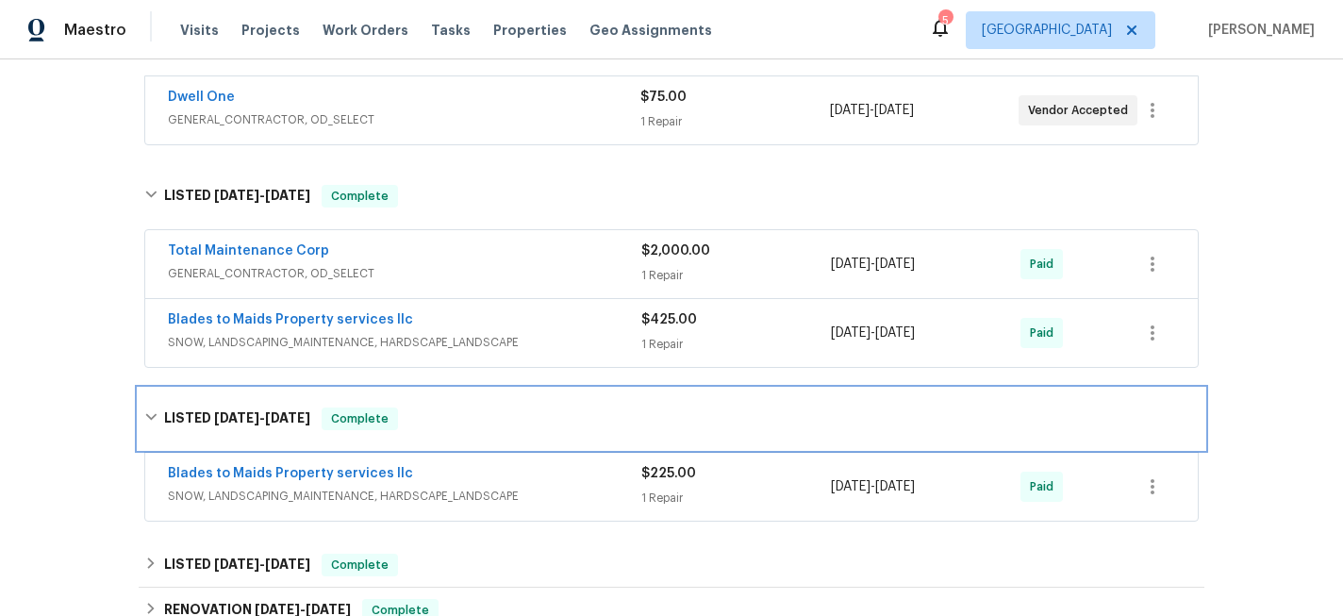
scroll to position [374, 0]
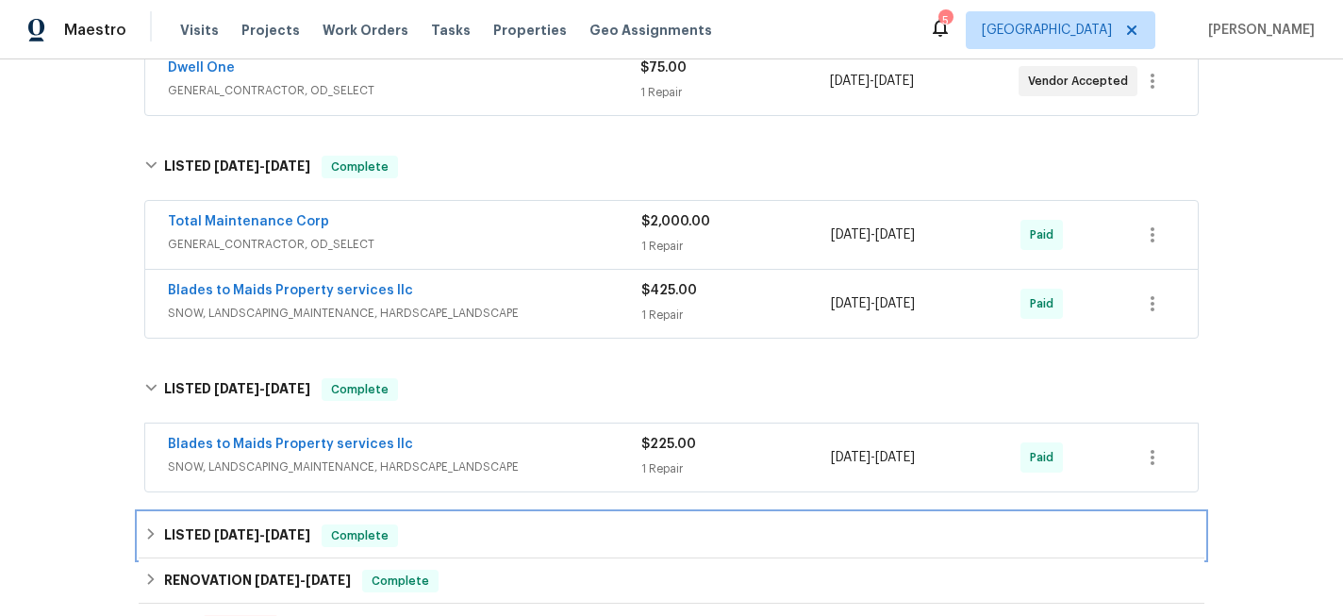
click at [160, 527] on div "LISTED [DATE] - [DATE] Complete" at bounding box center [671, 535] width 1054 height 23
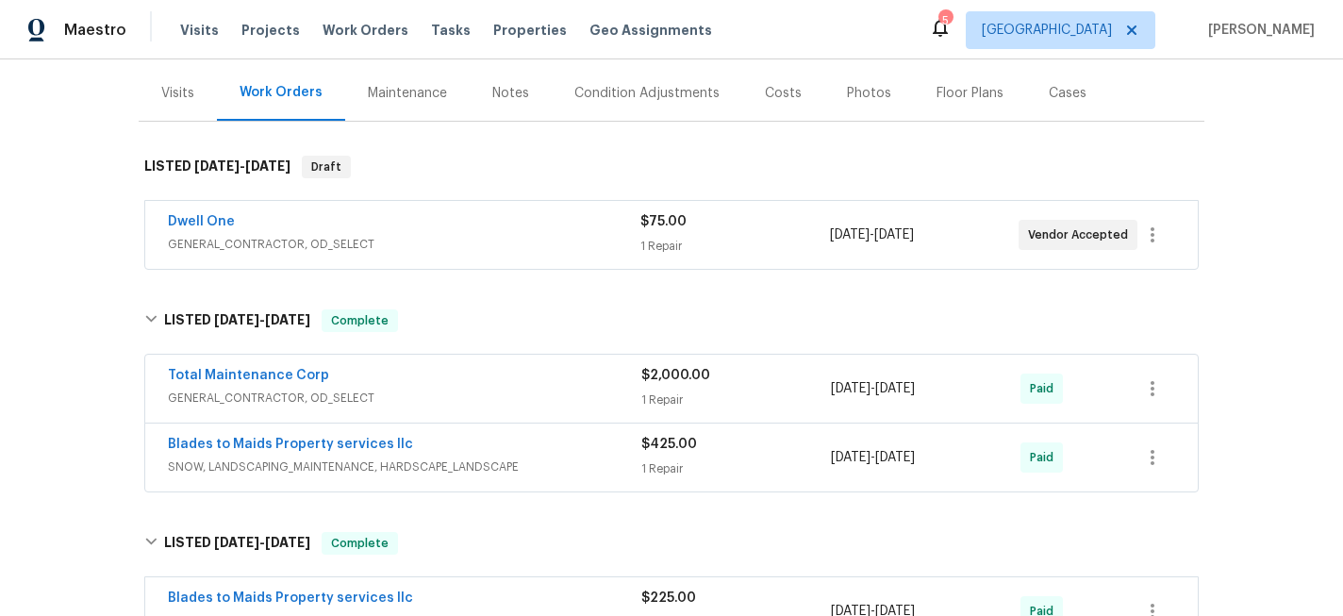
scroll to position [0, 0]
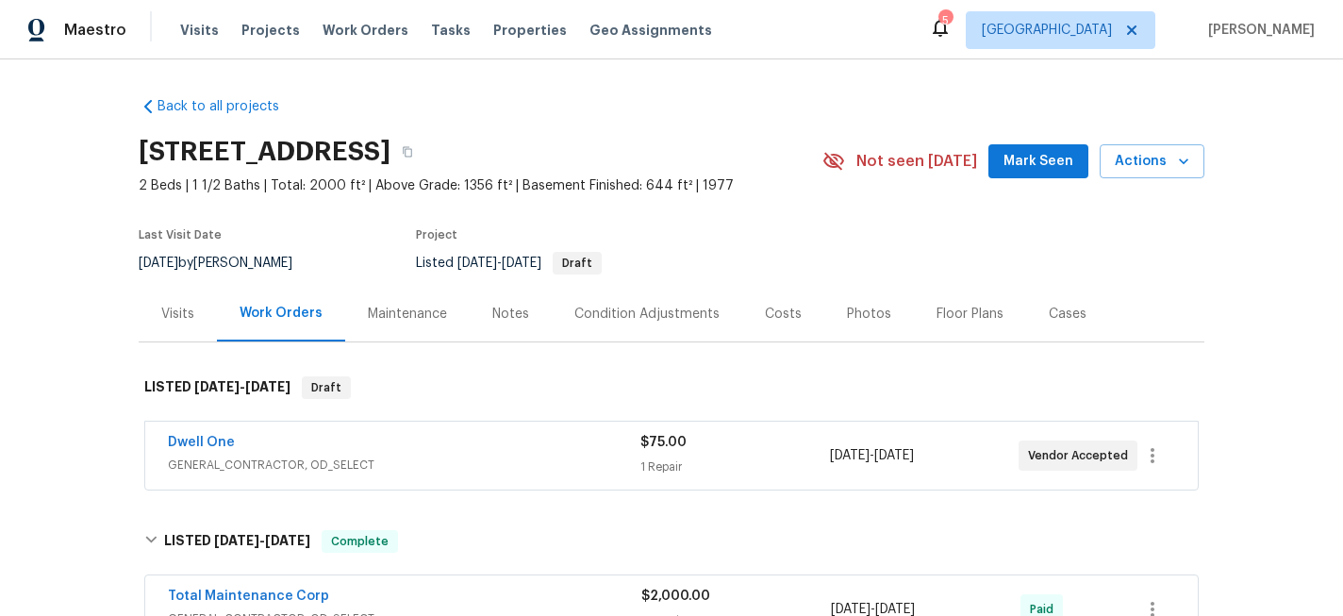
click at [847, 321] on div "Photos" at bounding box center [869, 314] width 44 height 19
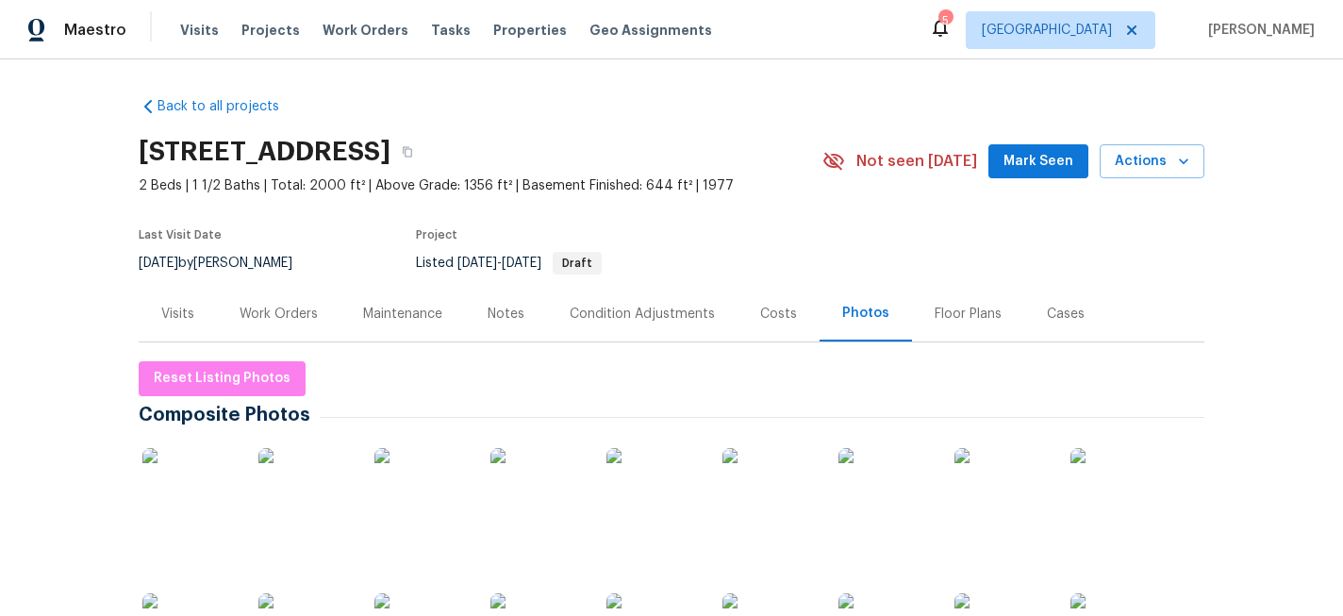
click at [303, 504] on img at bounding box center [305, 495] width 94 height 94
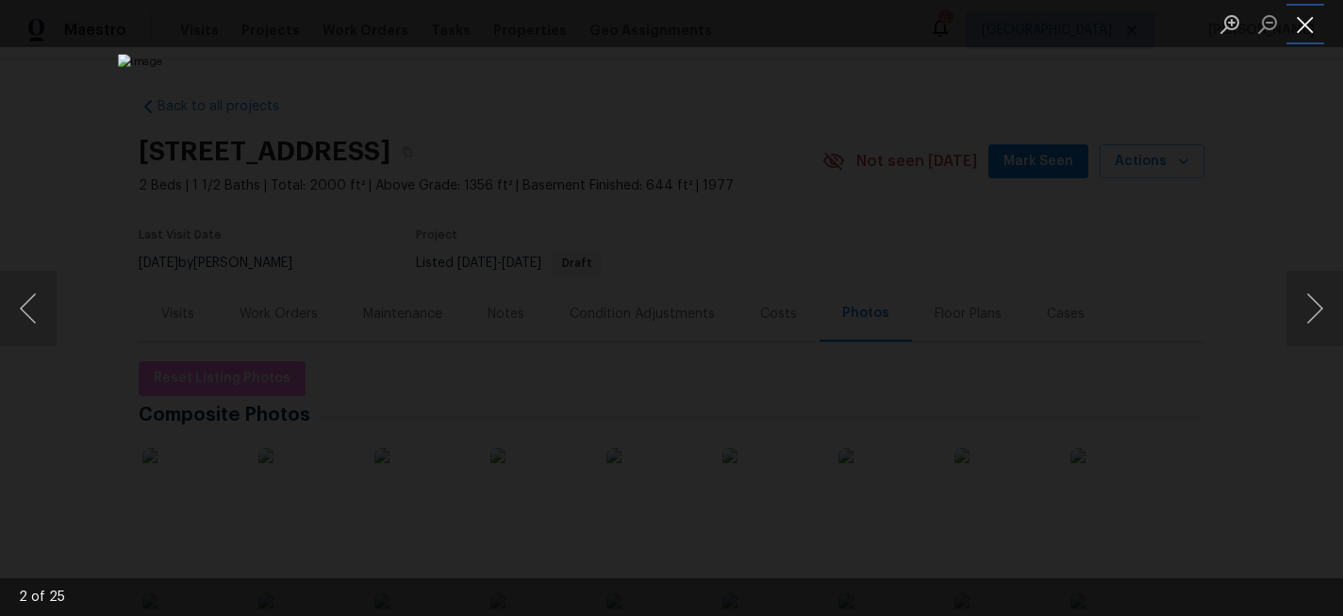
click at [1310, 19] on button "Close lightbox" at bounding box center [1305, 24] width 38 height 33
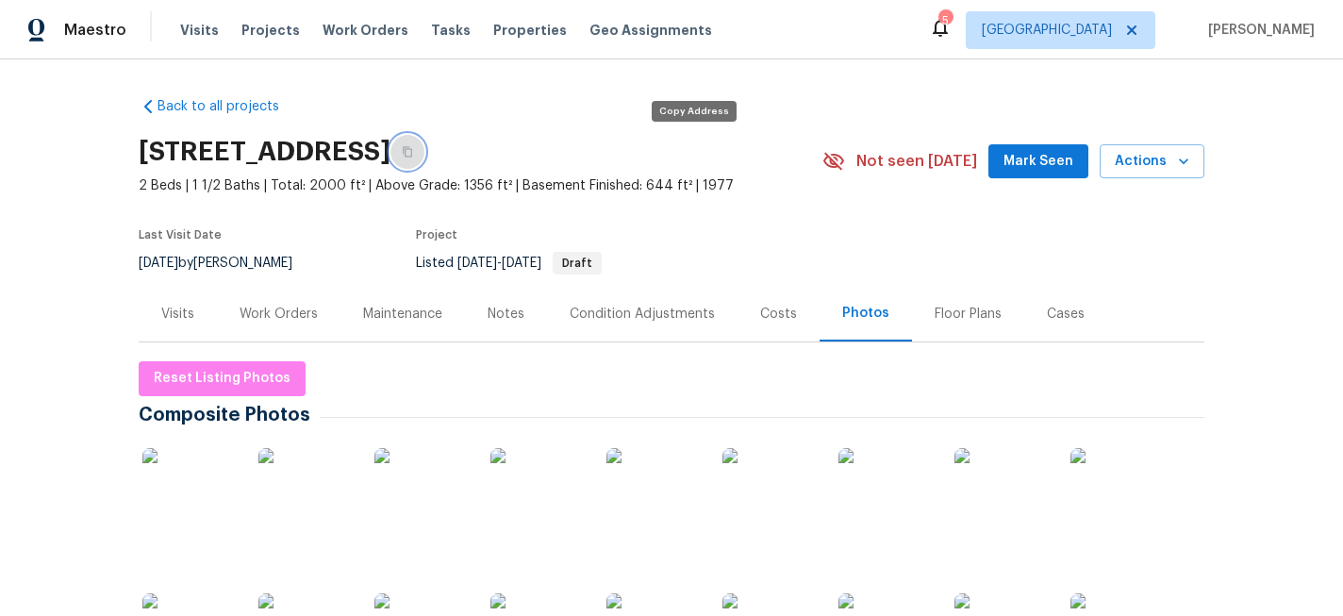
click at [413, 151] on icon "button" at bounding box center [407, 151] width 11 height 11
